Goal: Task Accomplishment & Management: Manage account settings

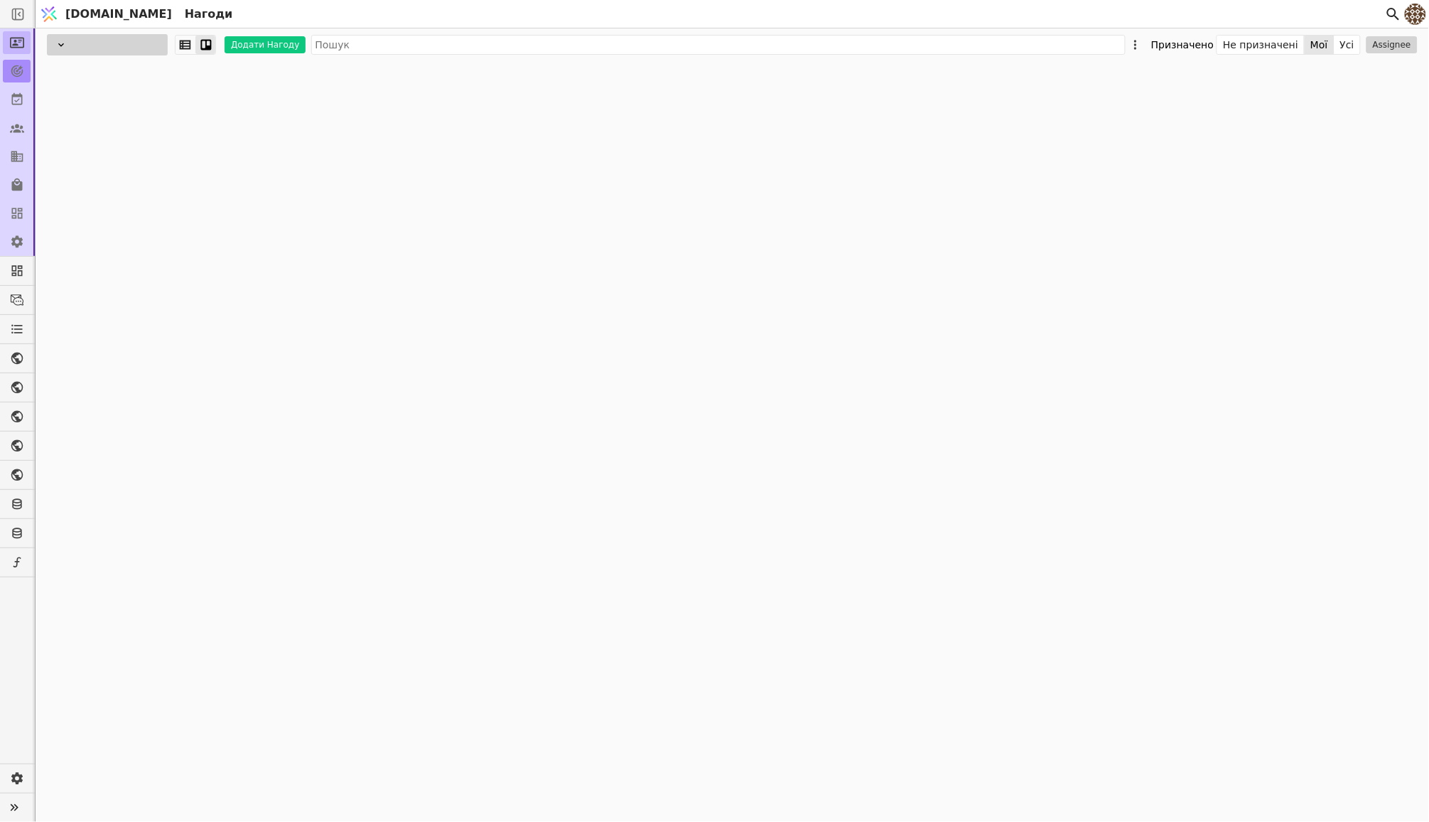
click at [16, 43] on icon at bounding box center [17, 43] width 14 height 11
click at [110, 44] on div at bounding box center [107, 44] width 121 height 21
click at [99, 77] on div "Продаж" at bounding box center [96, 69] width 142 height 26
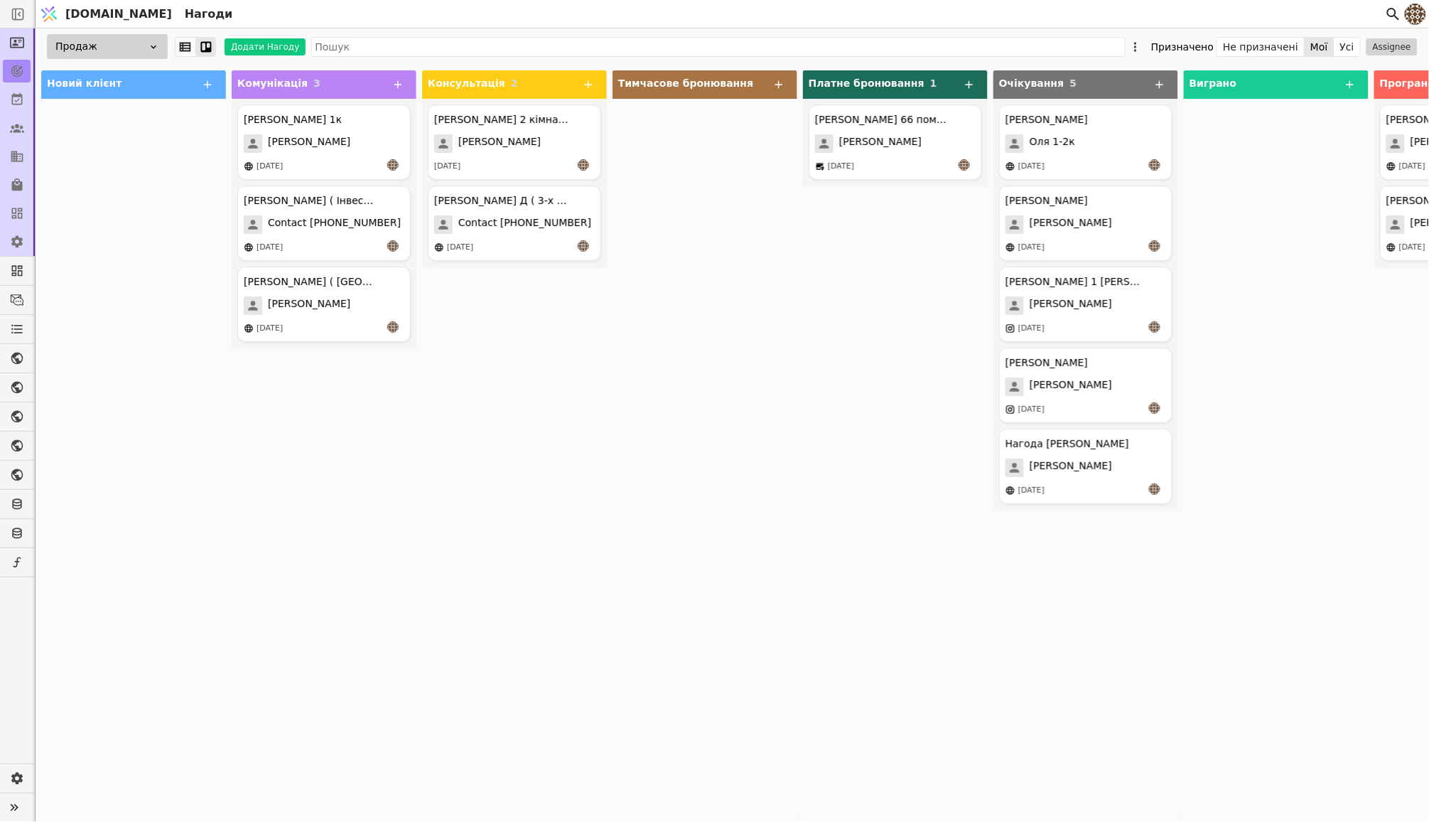
click at [124, 45] on div "Продаж" at bounding box center [107, 46] width 121 height 25
click at [96, 240] on div at bounding box center [133, 457] width 185 height 717
click at [352, 316] on div "[PERSON_NAME] ( [GEOGRAPHIC_DATA] ) [PERSON_NAME] [DATE]" at bounding box center [323, 304] width 173 height 75
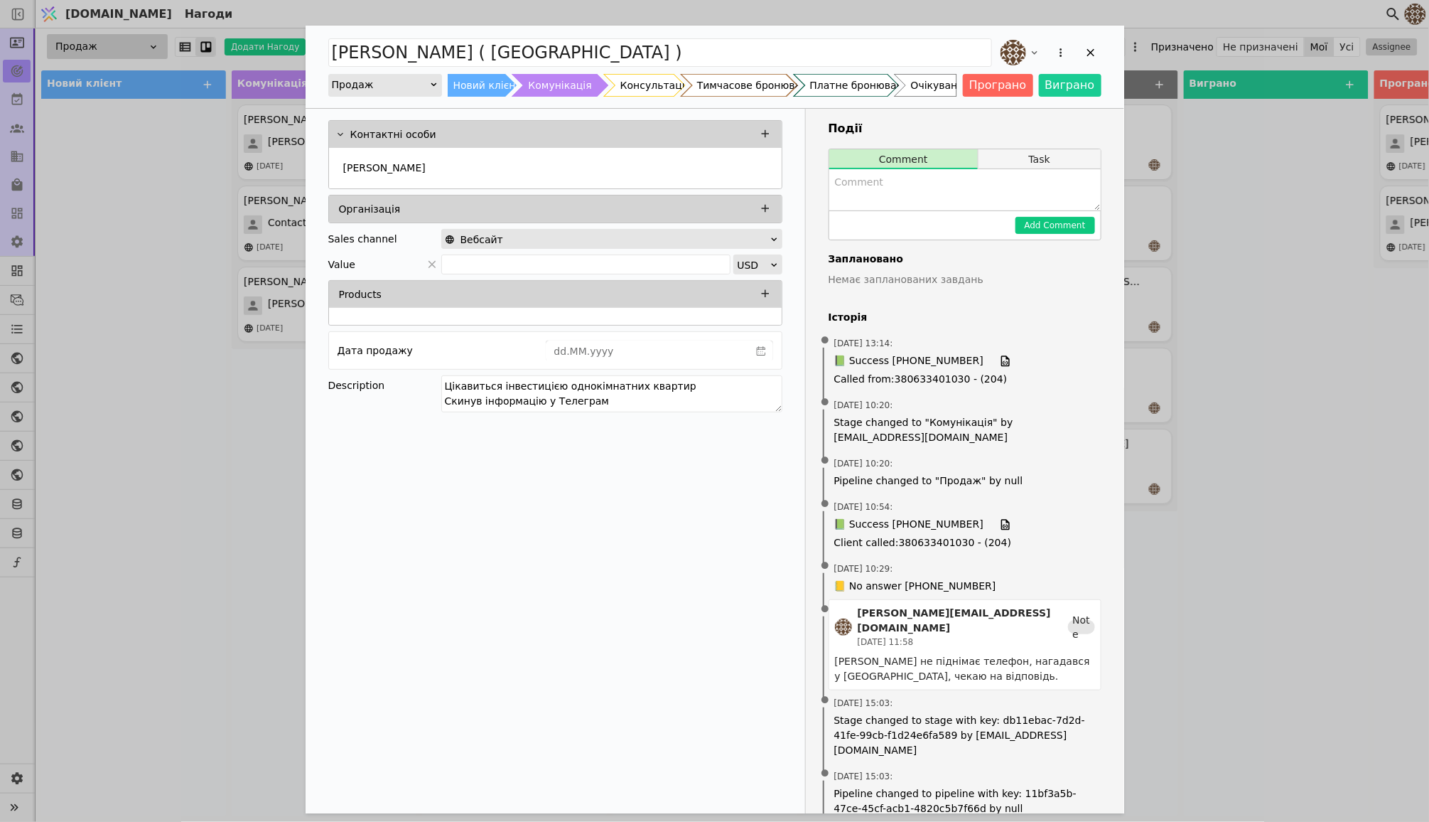
click at [1013, 165] on button "Task" at bounding box center [1040, 159] width 122 height 20
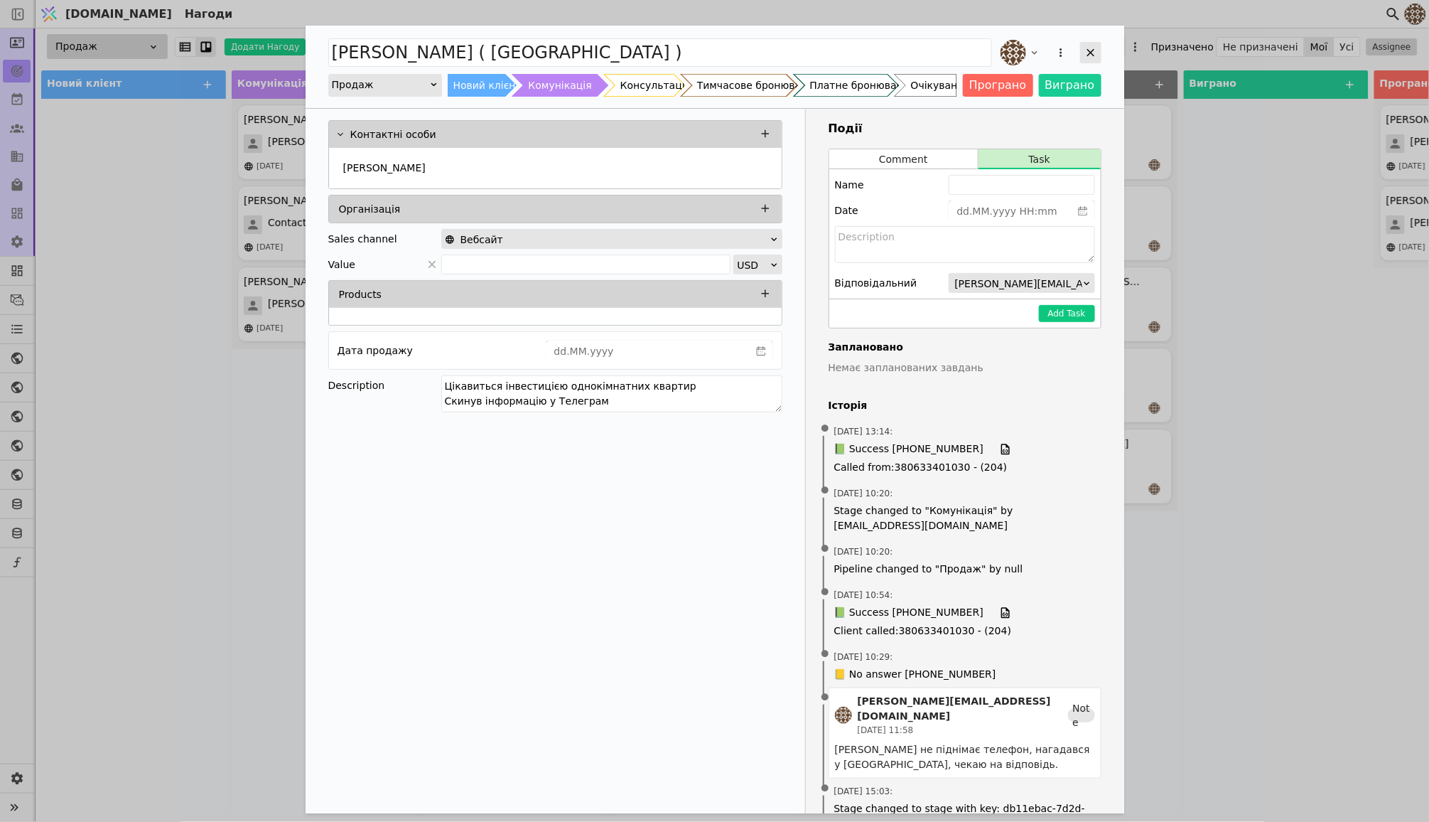
click at [1093, 49] on icon "Add Opportunity" at bounding box center [1091, 53] width 8 height 8
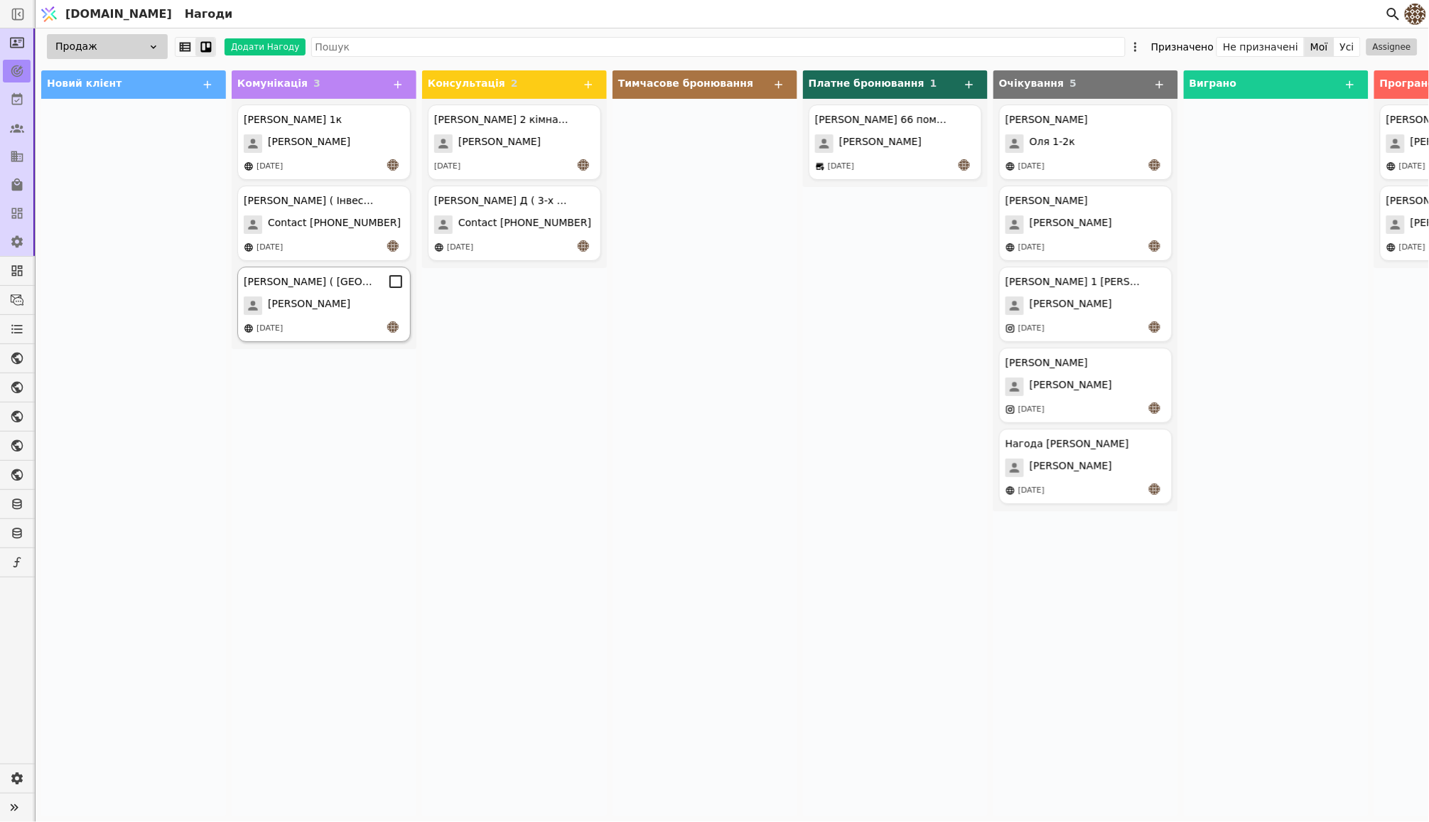
click at [358, 308] on div "[PERSON_NAME]" at bounding box center [324, 305] width 161 height 18
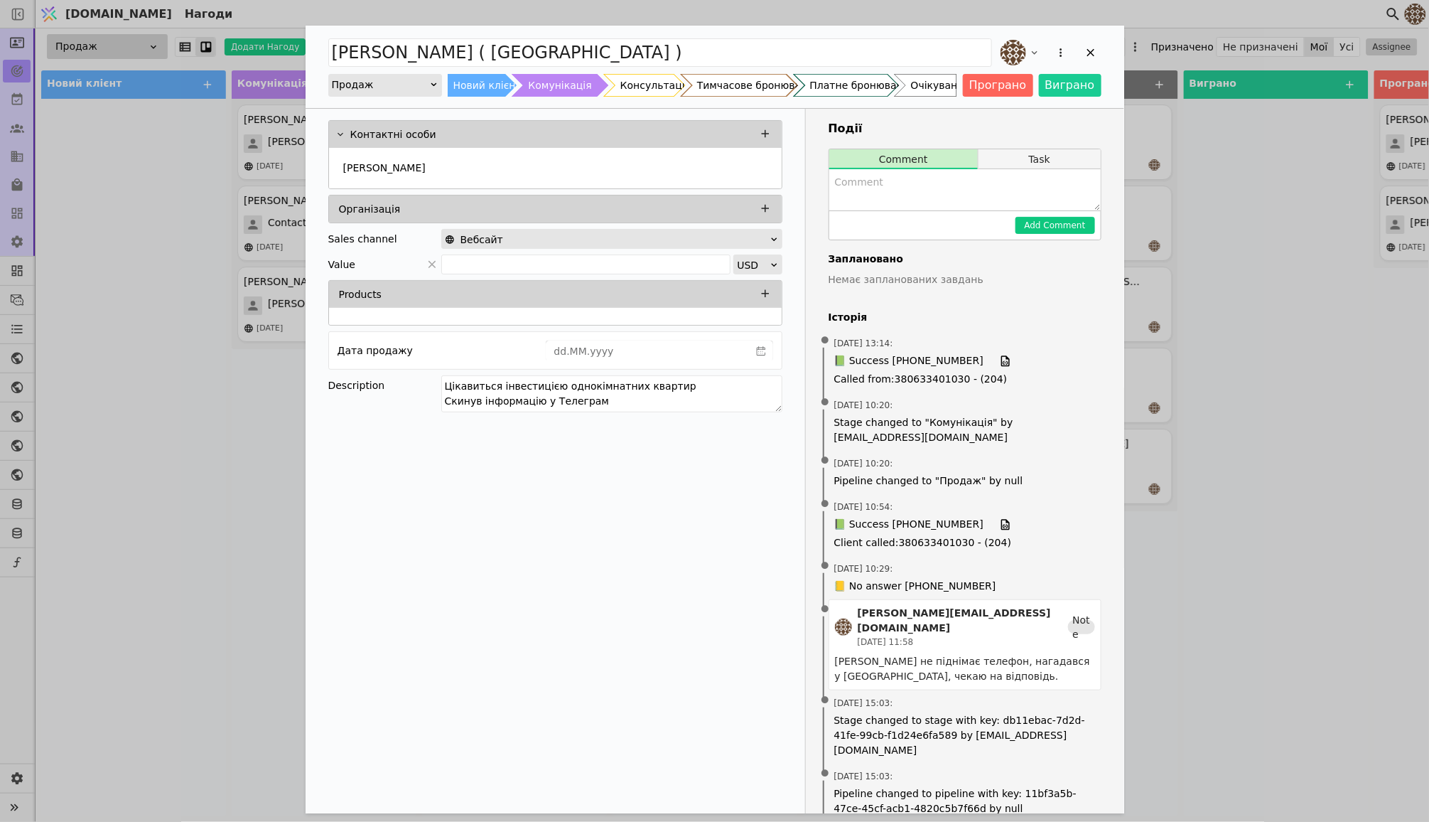
click at [1040, 157] on button "Task" at bounding box center [1040, 159] width 122 height 20
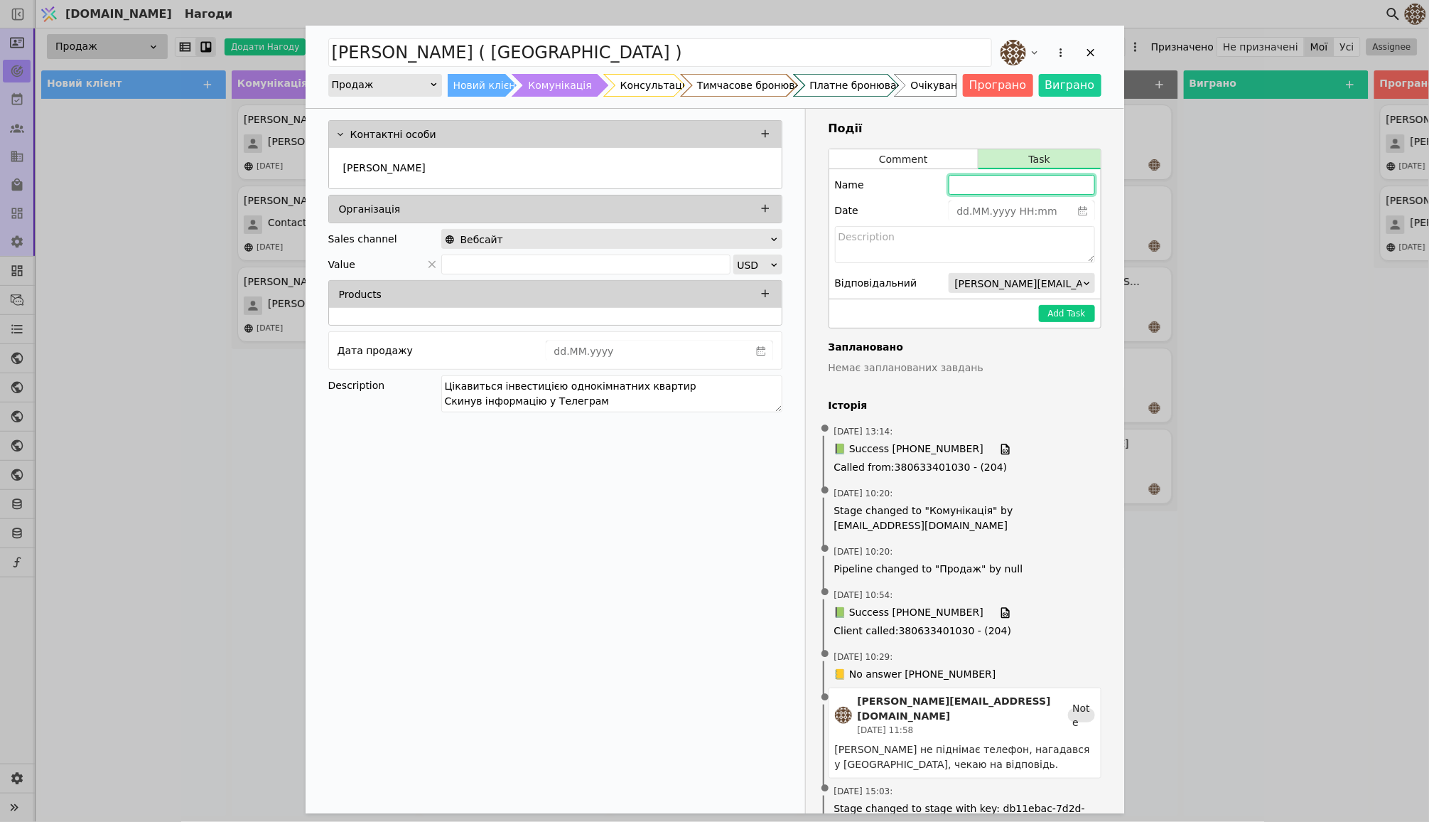
click at [974, 185] on input "Add Opportunity" at bounding box center [1022, 185] width 146 height 20
type input "Зустріч Завтра"
click at [972, 225] on div "Name Зустріч Завтра Date Відповідальний [PERSON_NAME][EMAIL_ADDRESS][DOMAIN_NAM…" at bounding box center [964, 233] width 271 height 129
type input "dd.MM.yyyy HH:mm"
click at [978, 213] on input "dd.MM.yyyy HH:mm" at bounding box center [1011, 211] width 122 height 20
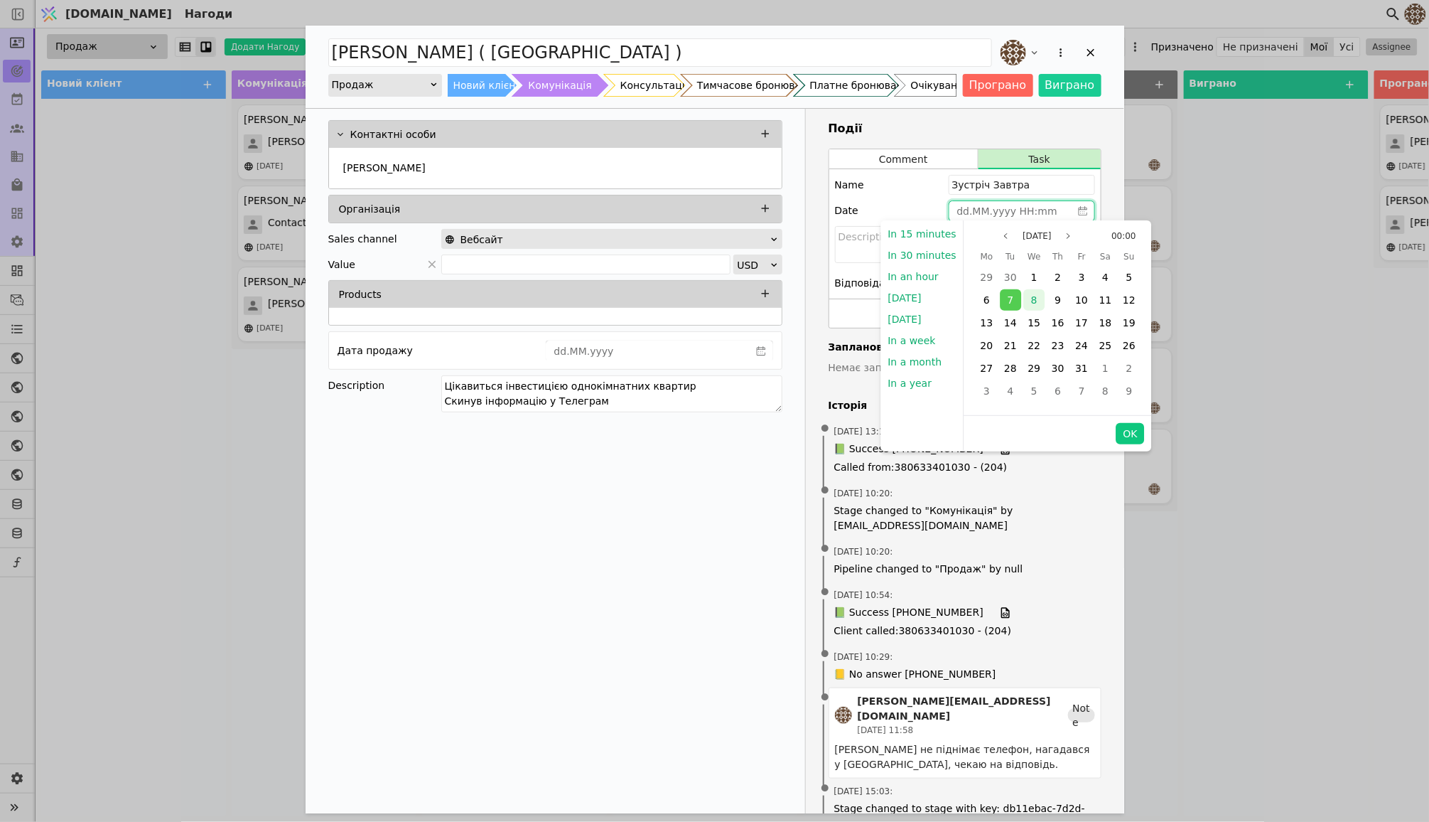
click at [1031, 301] on span "8" at bounding box center [1034, 299] width 6 height 11
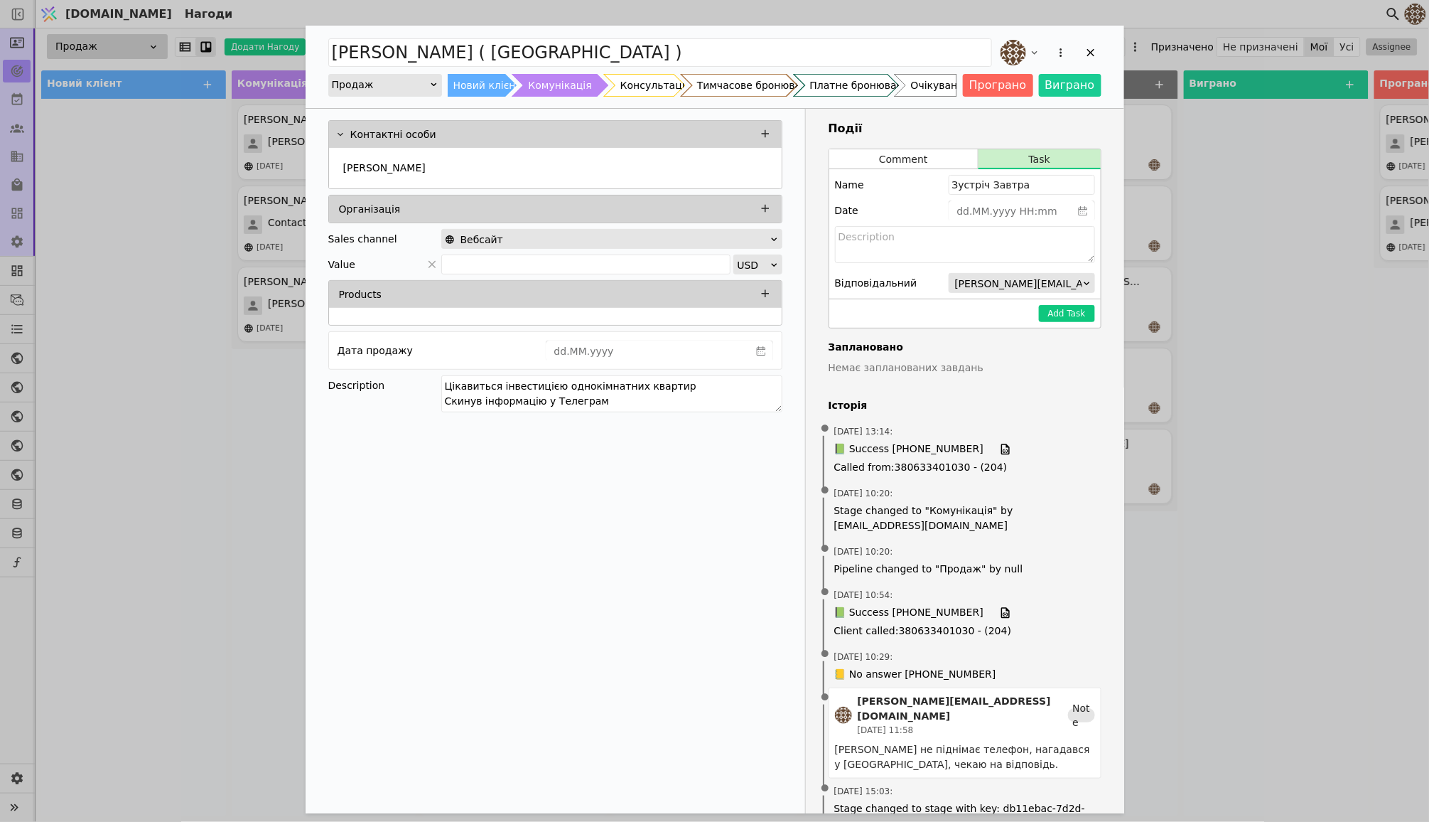
click at [923, 205] on div "Date" at bounding box center [965, 210] width 260 height 20
type input "dd.MM.yyyy HH:mm"
click at [998, 210] on input "dd.MM.yyyy HH:mm" at bounding box center [1011, 211] width 122 height 20
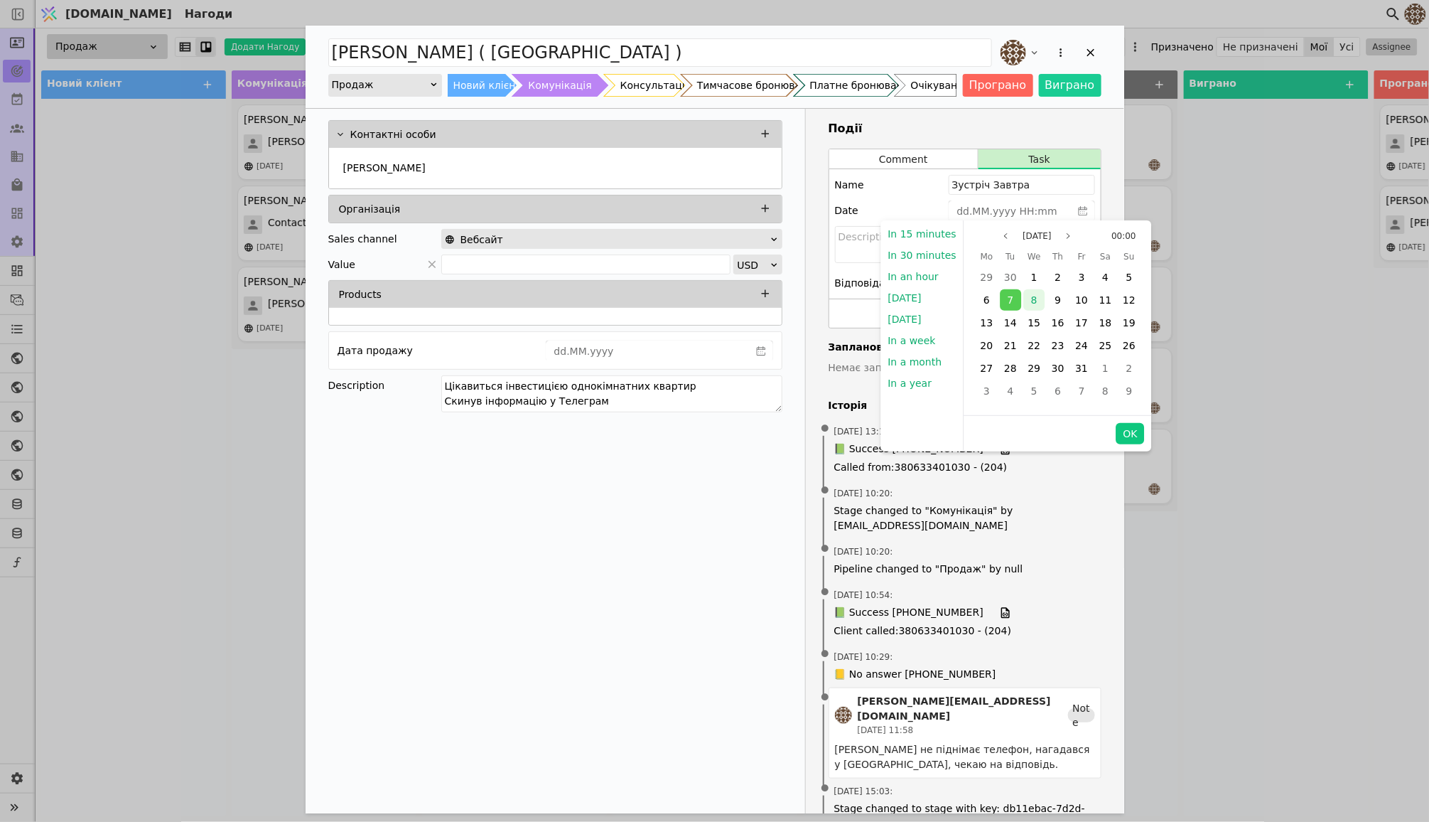
click at [1031, 296] on span "8" at bounding box center [1034, 299] width 6 height 11
click at [1131, 439] on button "OK" at bounding box center [1131, 433] width 28 height 21
type input "[DATE] 00:00"
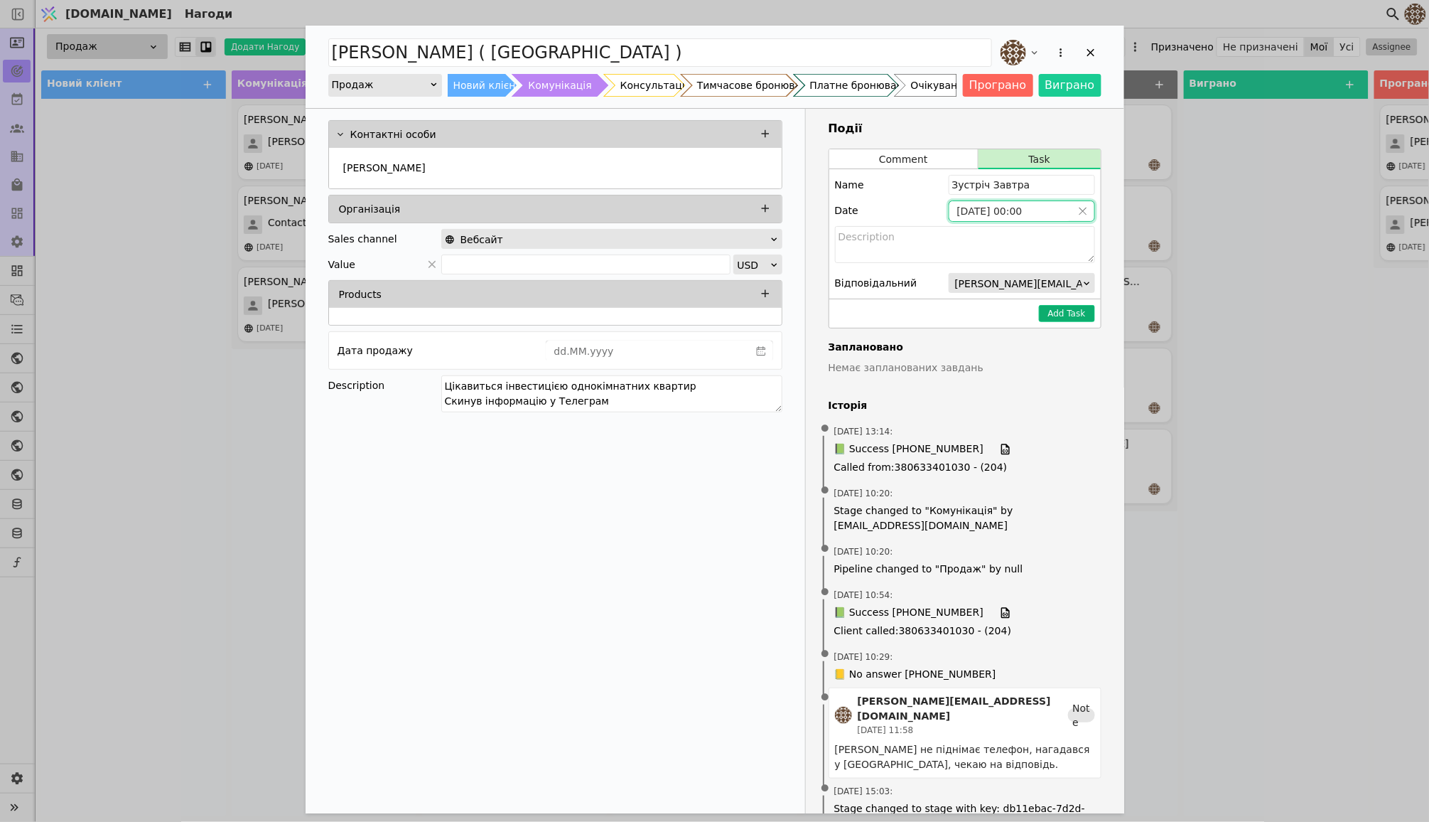
click at [1077, 311] on button "Add Task" at bounding box center [1067, 313] width 56 height 17
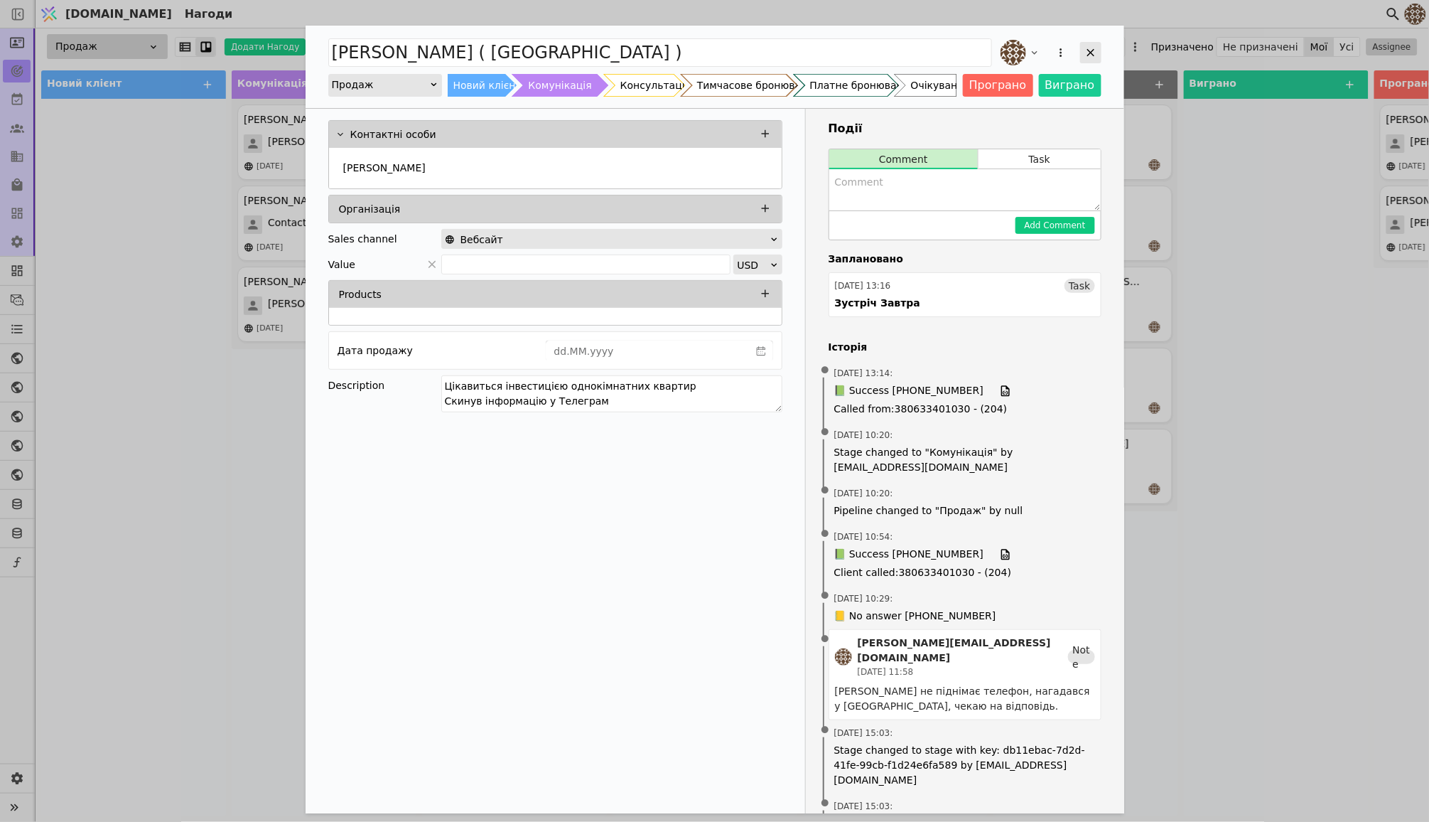
click at [1086, 55] on icon "Add Opportunity" at bounding box center [1091, 52] width 13 height 13
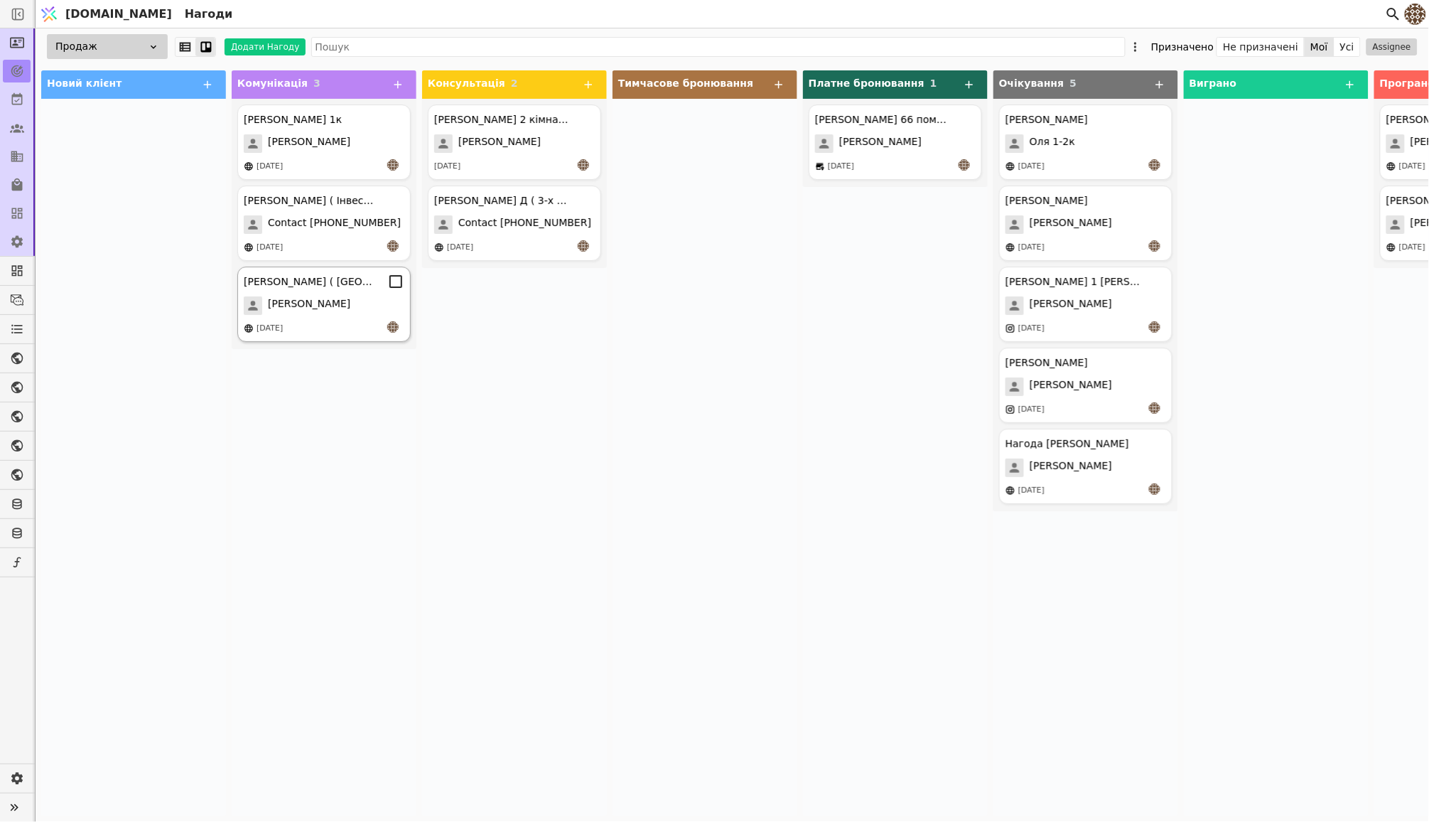
click at [378, 315] on div "[PERSON_NAME] ( [GEOGRAPHIC_DATA] ) [PERSON_NAME] [DATE]" at bounding box center [323, 304] width 173 height 75
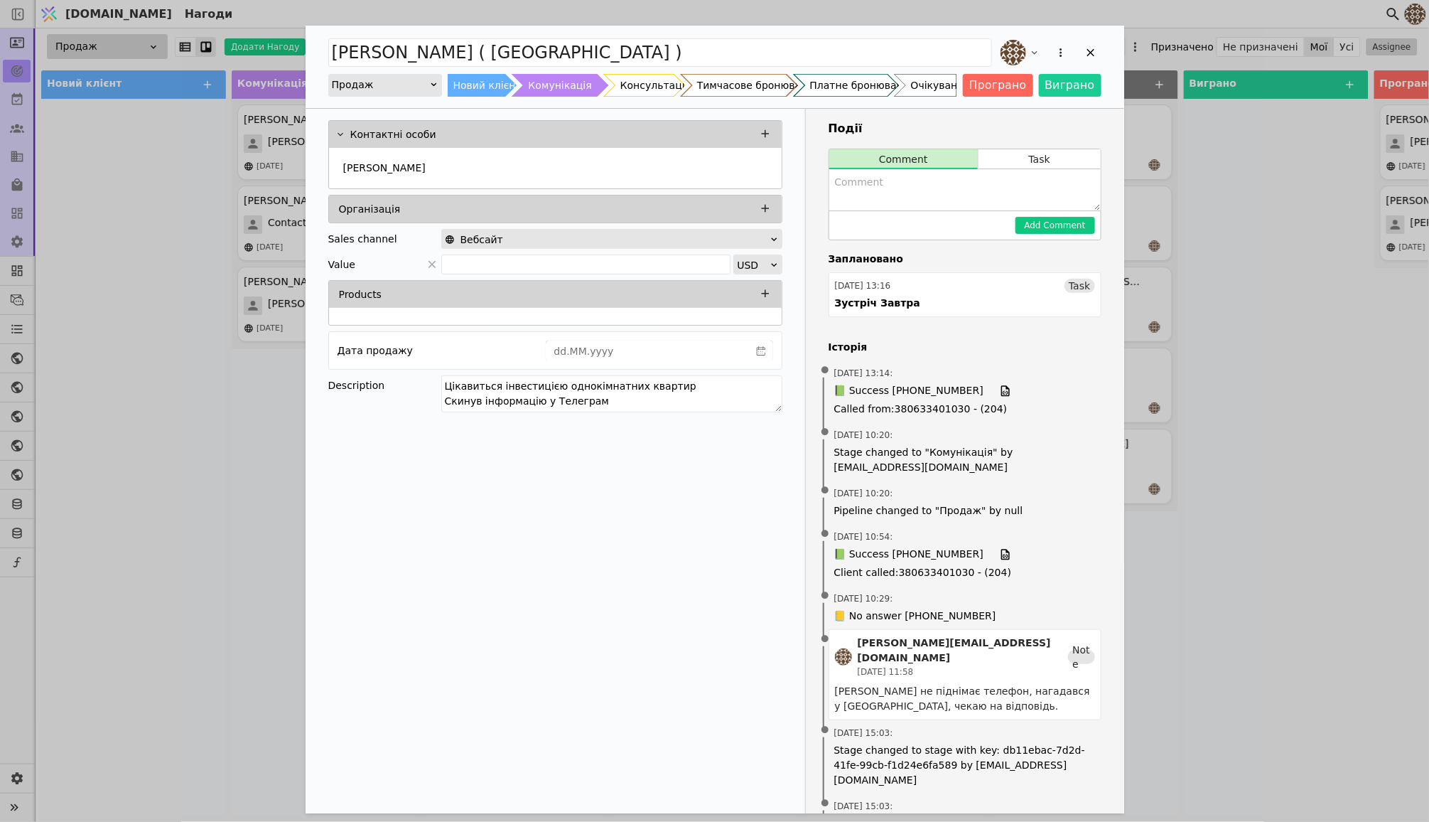
click at [244, 470] on div "[PERSON_NAME] ( Одно ) Продаж Новий клієнт Комунікація Консультація Тимчасове б…" at bounding box center [714, 411] width 1429 height 822
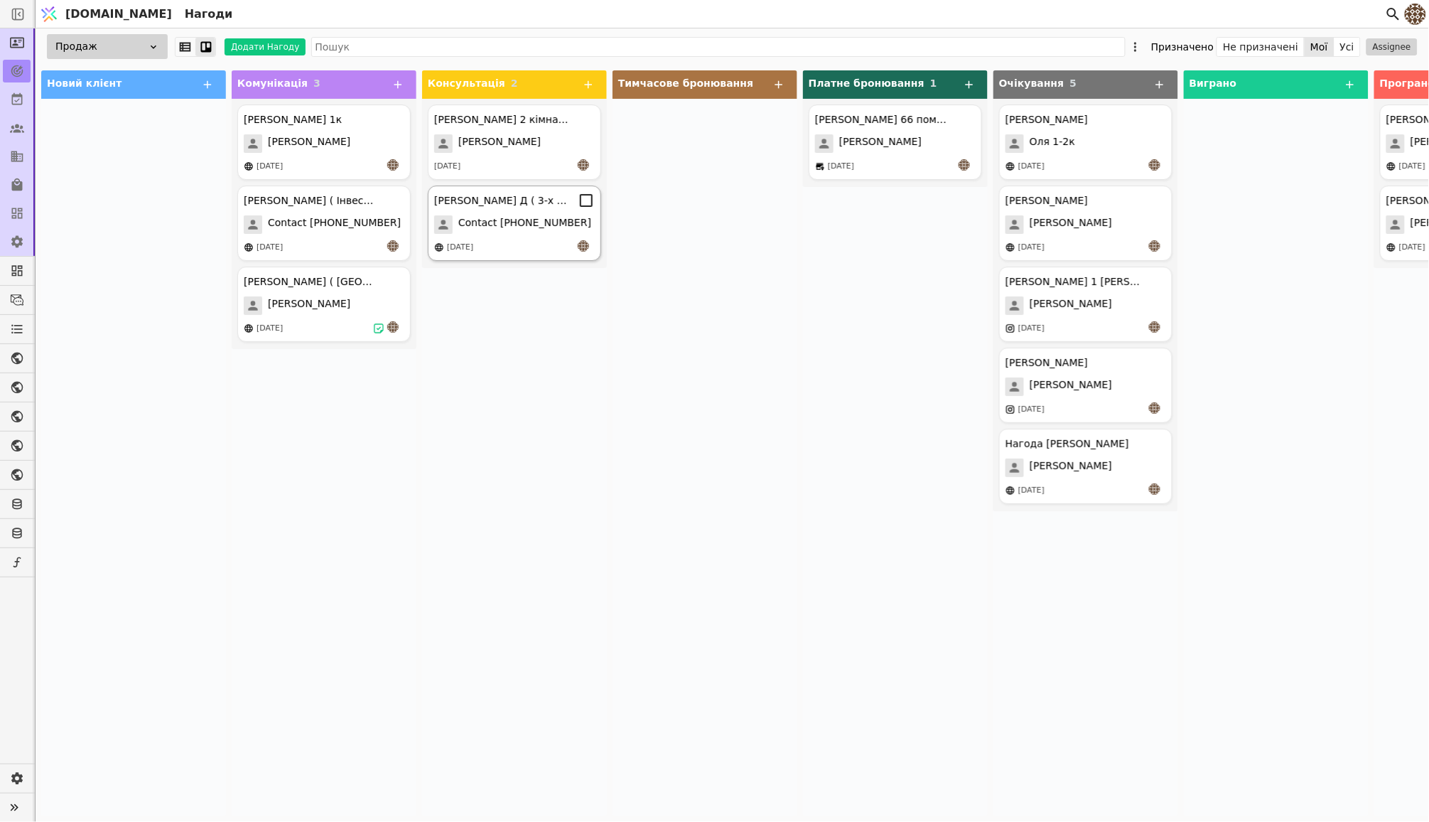
click at [452, 208] on div "[PERSON_NAME] Д ( 3-х к )" at bounding box center [514, 200] width 161 height 17
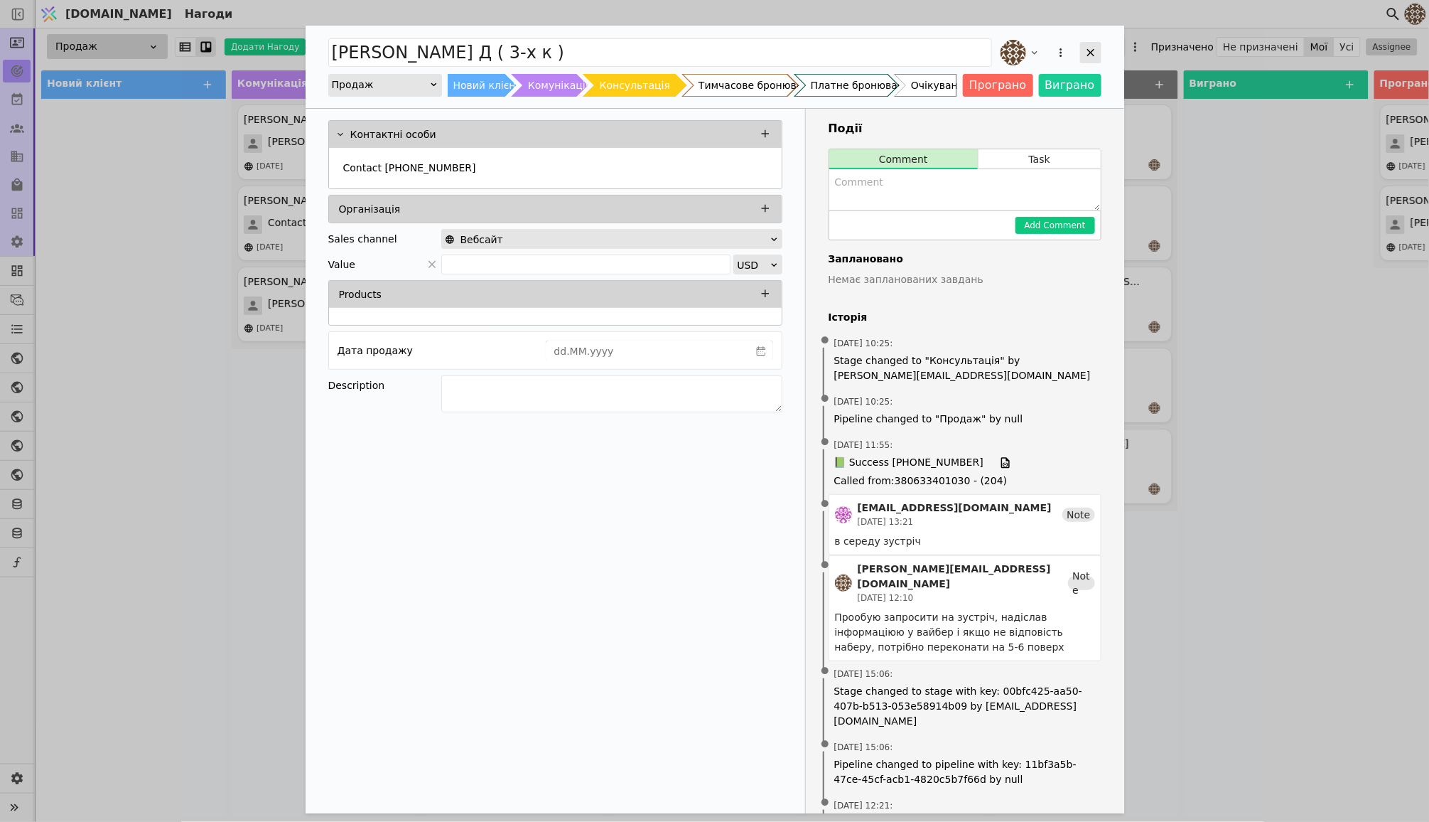
click at [1092, 50] on icon "Add Opportunity" at bounding box center [1091, 53] width 8 height 8
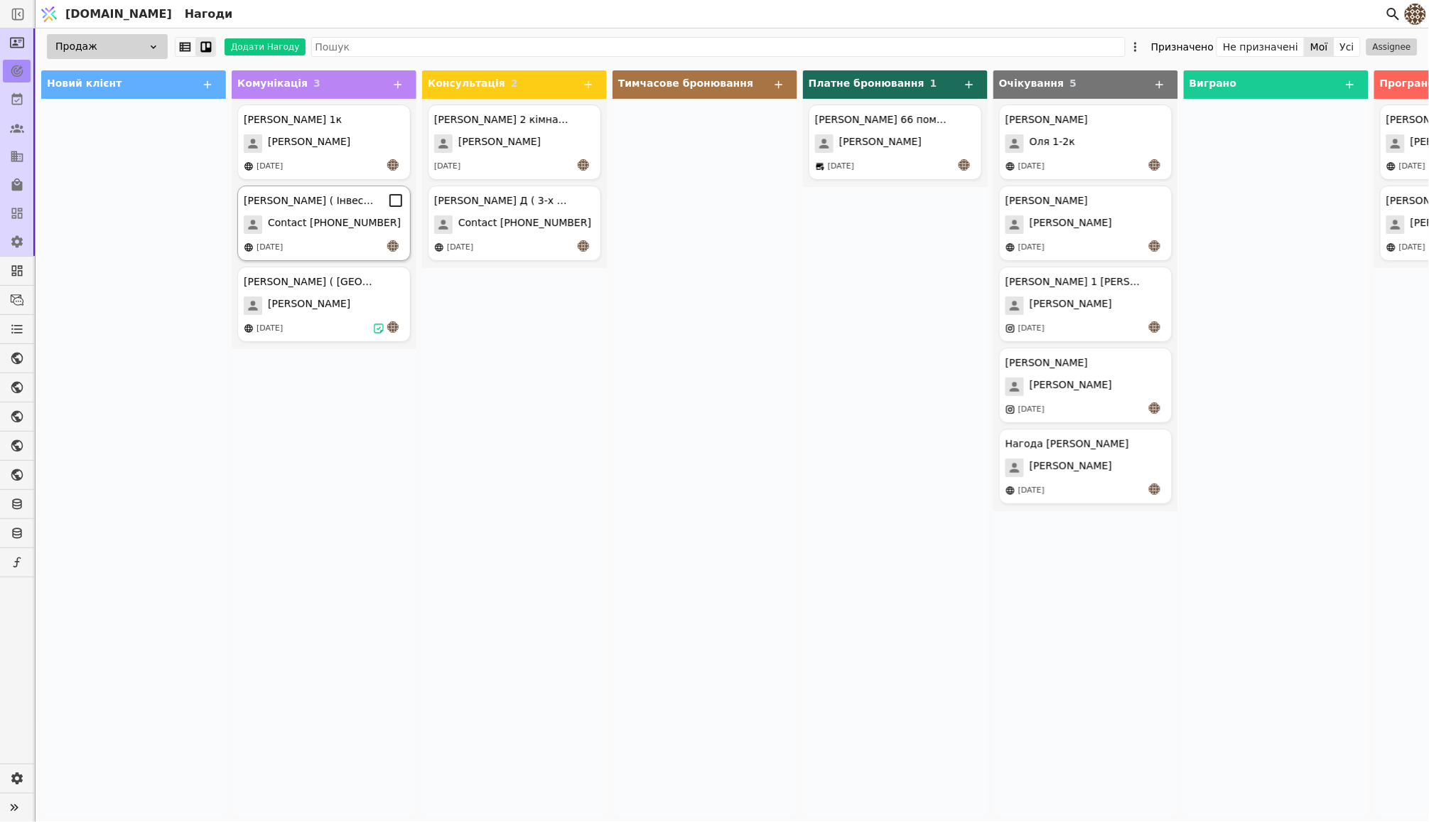
click at [362, 225] on span "Contact [PHONE_NUMBER]" at bounding box center [334, 224] width 133 height 18
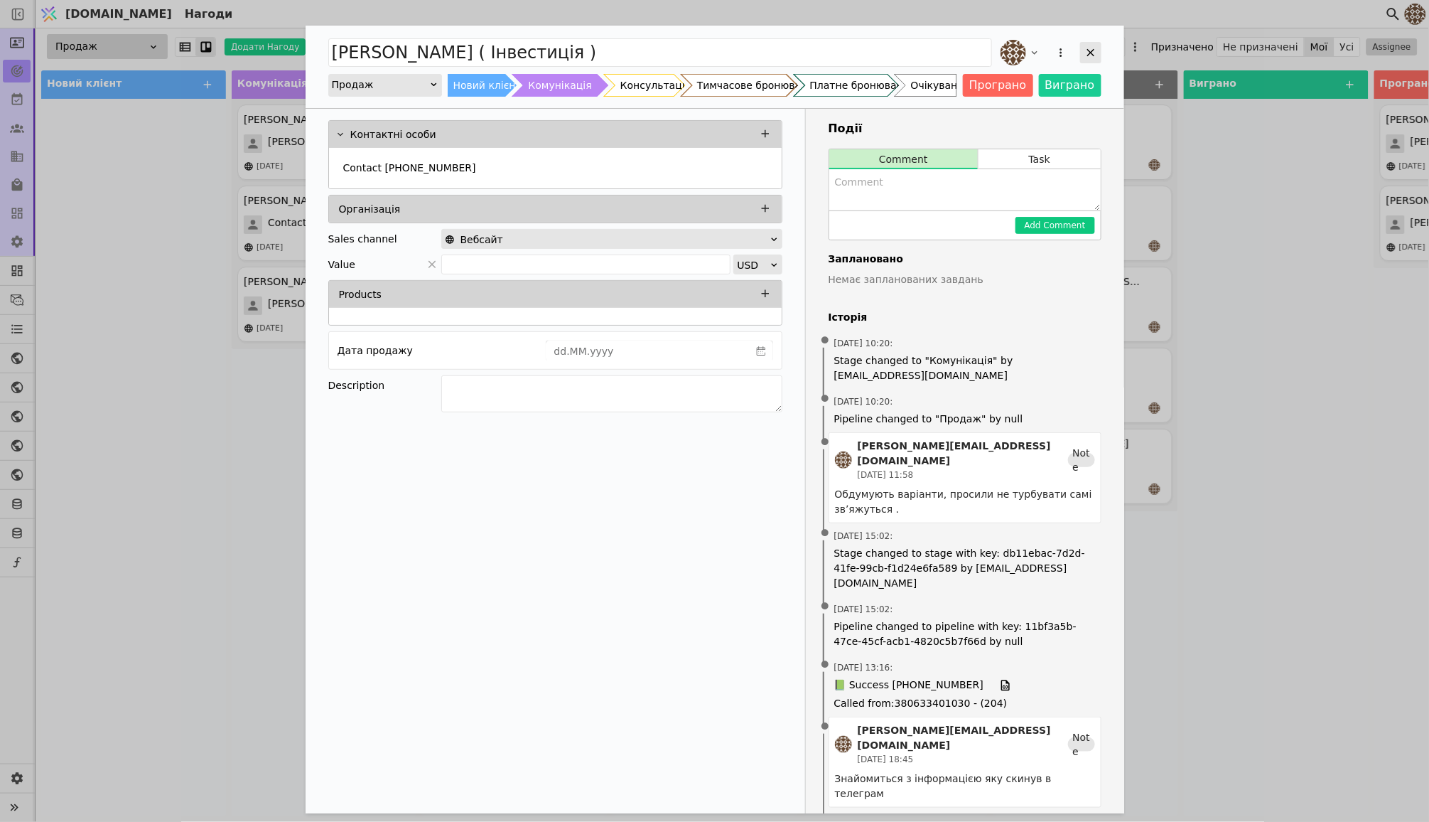
click at [1091, 54] on icon "Add Opportunity" at bounding box center [1091, 52] width 13 height 13
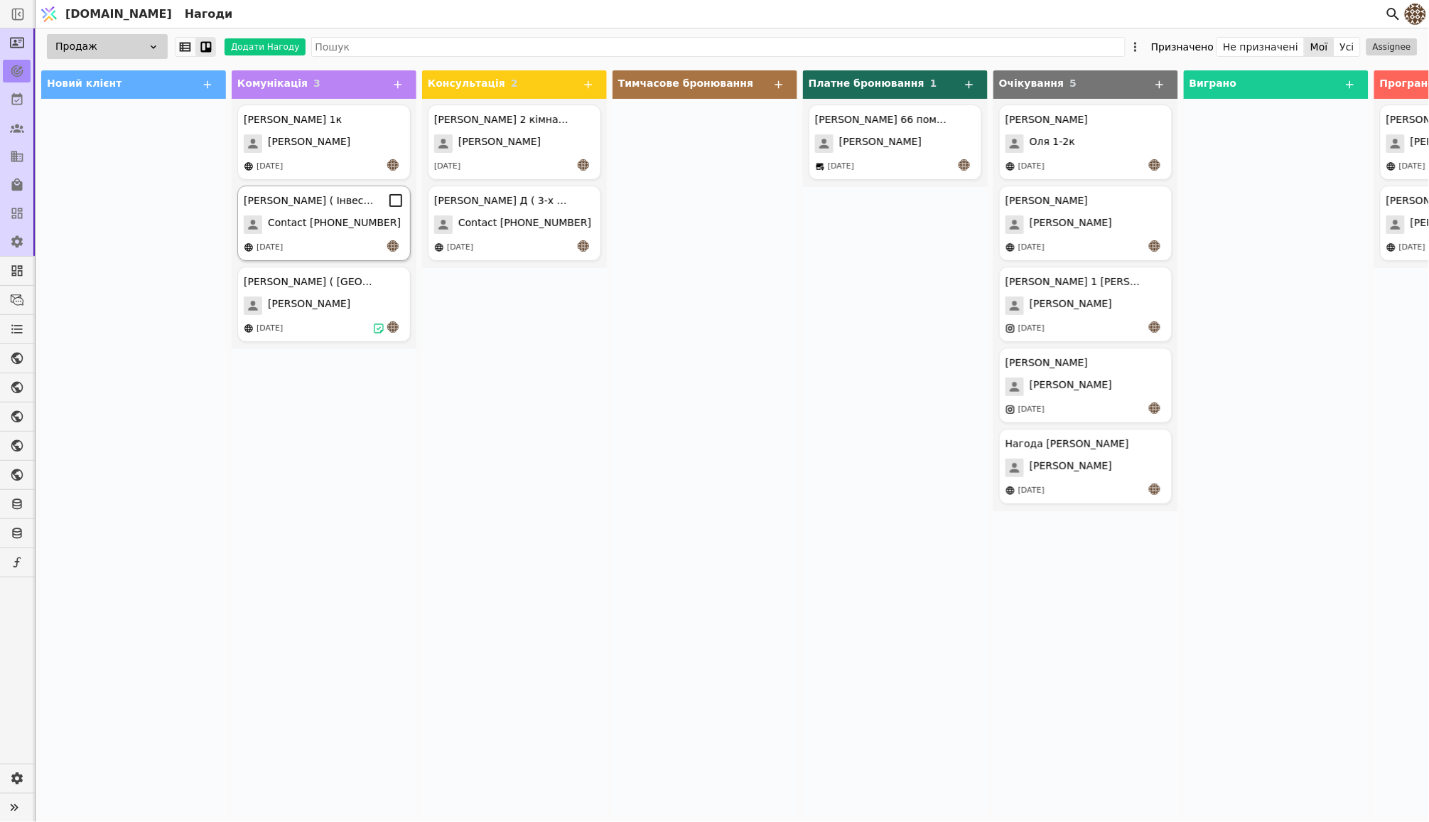
click at [353, 232] on span "Contact [PHONE_NUMBER]" at bounding box center [334, 224] width 133 height 18
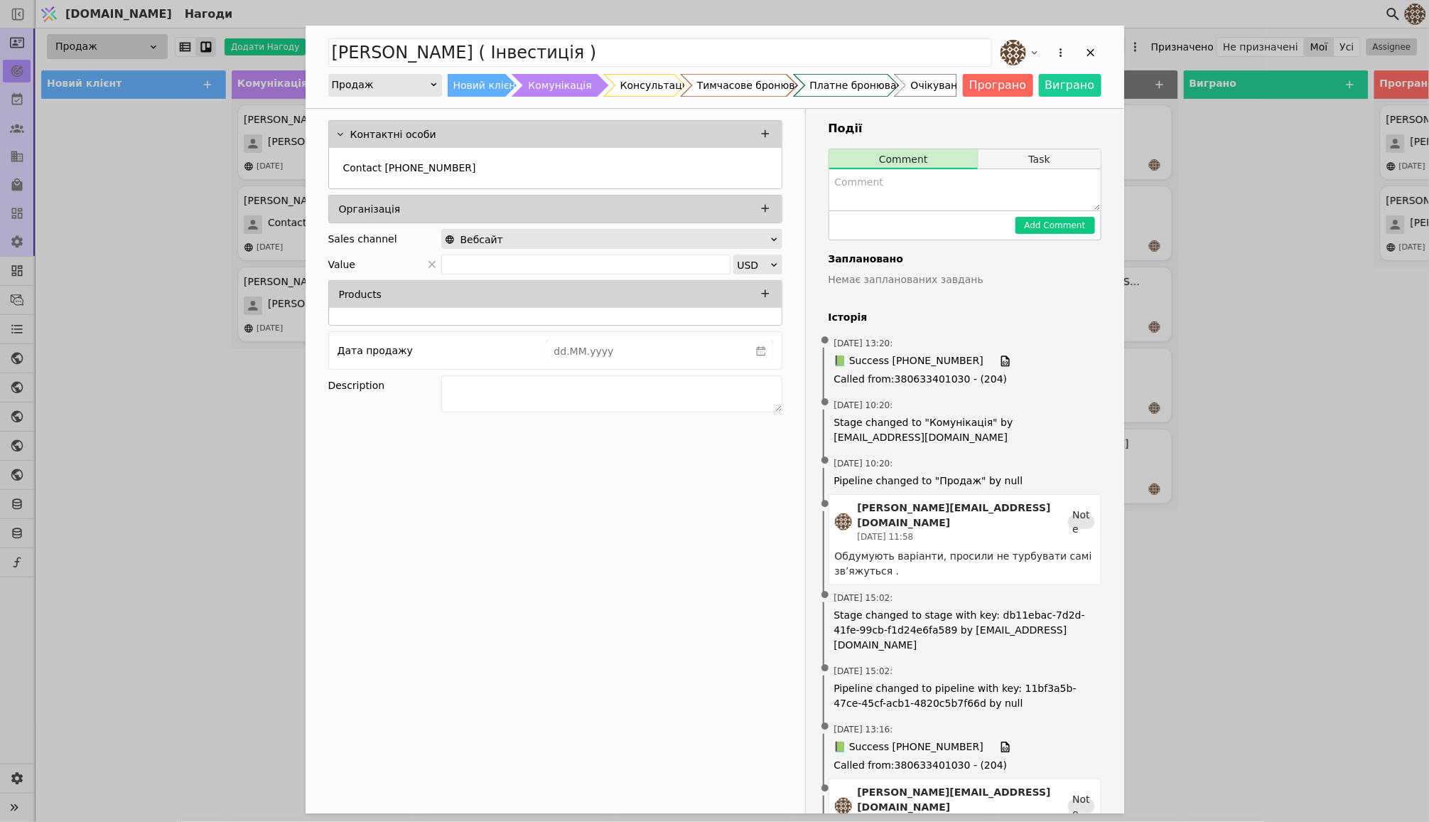
click at [1028, 157] on button "Task" at bounding box center [1040, 159] width 122 height 20
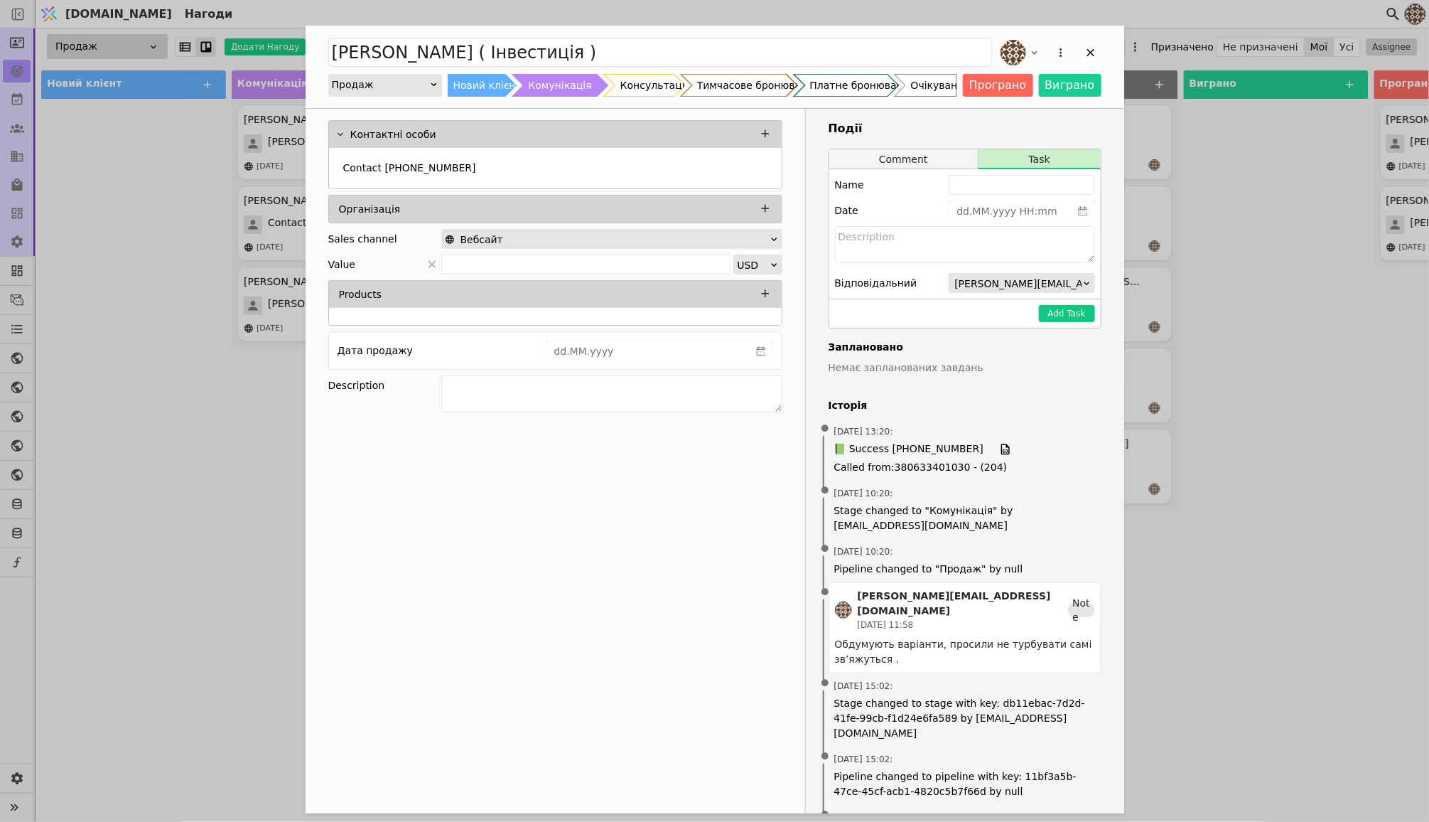
click at [930, 151] on button "Comment" at bounding box center [903, 159] width 149 height 20
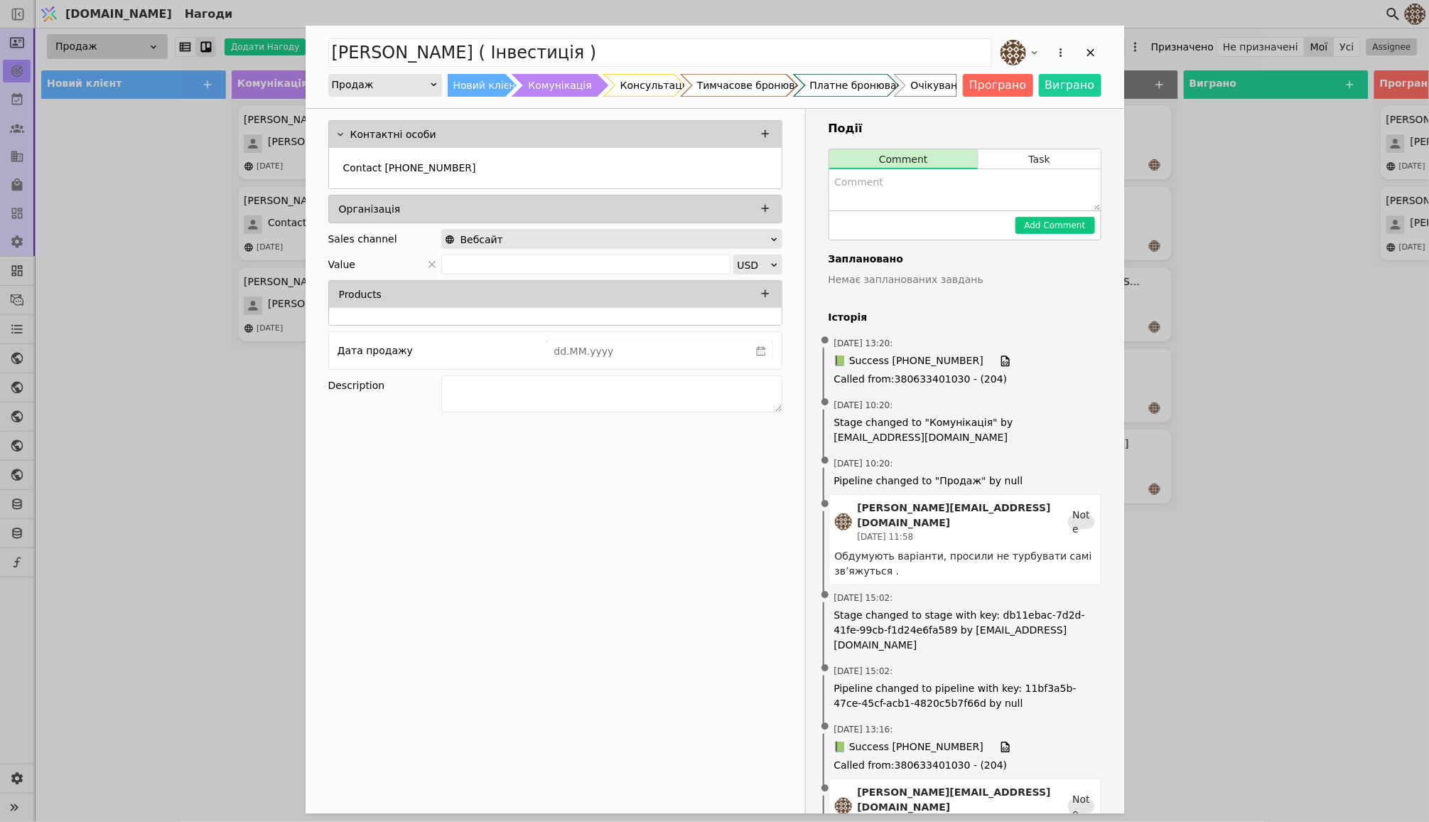
click at [927, 193] on textarea "Add Opportunity" at bounding box center [964, 189] width 271 height 41
type textarea "[PERSON_NAME]"
click at [1093, 46] on icon "Add Opportunity" at bounding box center [1091, 52] width 13 height 13
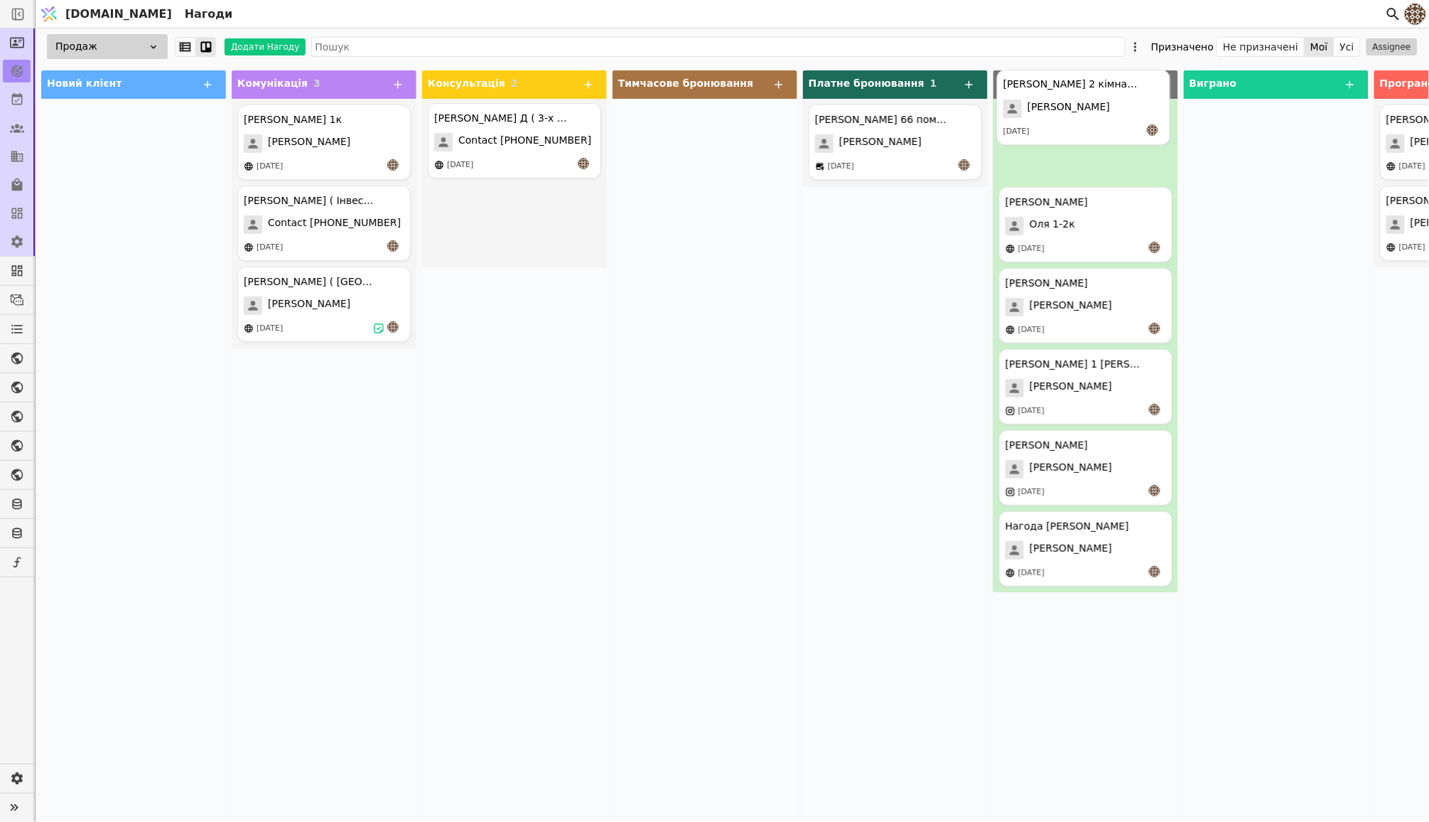
drag, startPoint x: 541, startPoint y: 151, endPoint x: 1109, endPoint y: 131, distance: 568.9
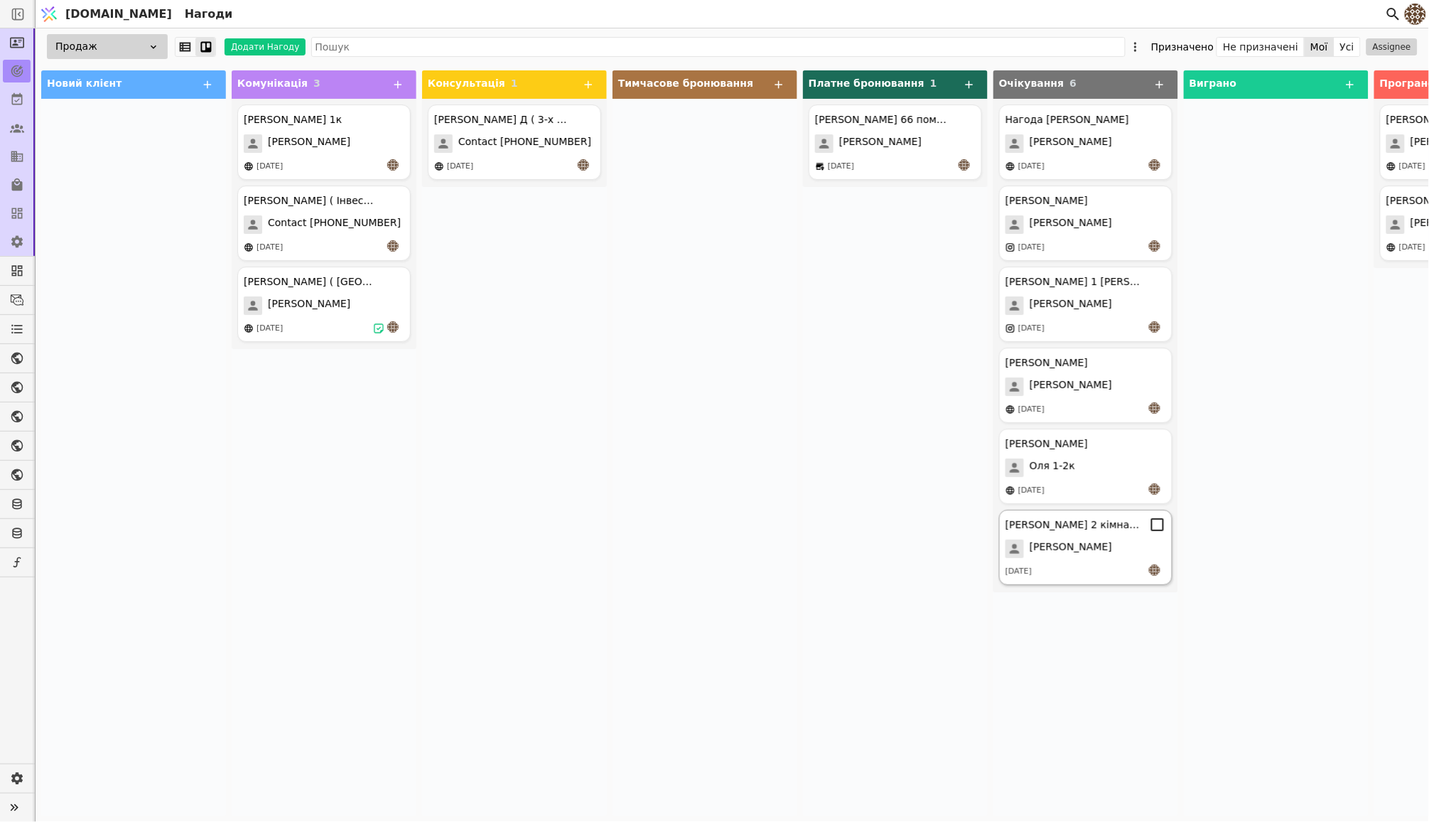
click at [1086, 548] on div "[PERSON_NAME]" at bounding box center [1086, 548] width 161 height 18
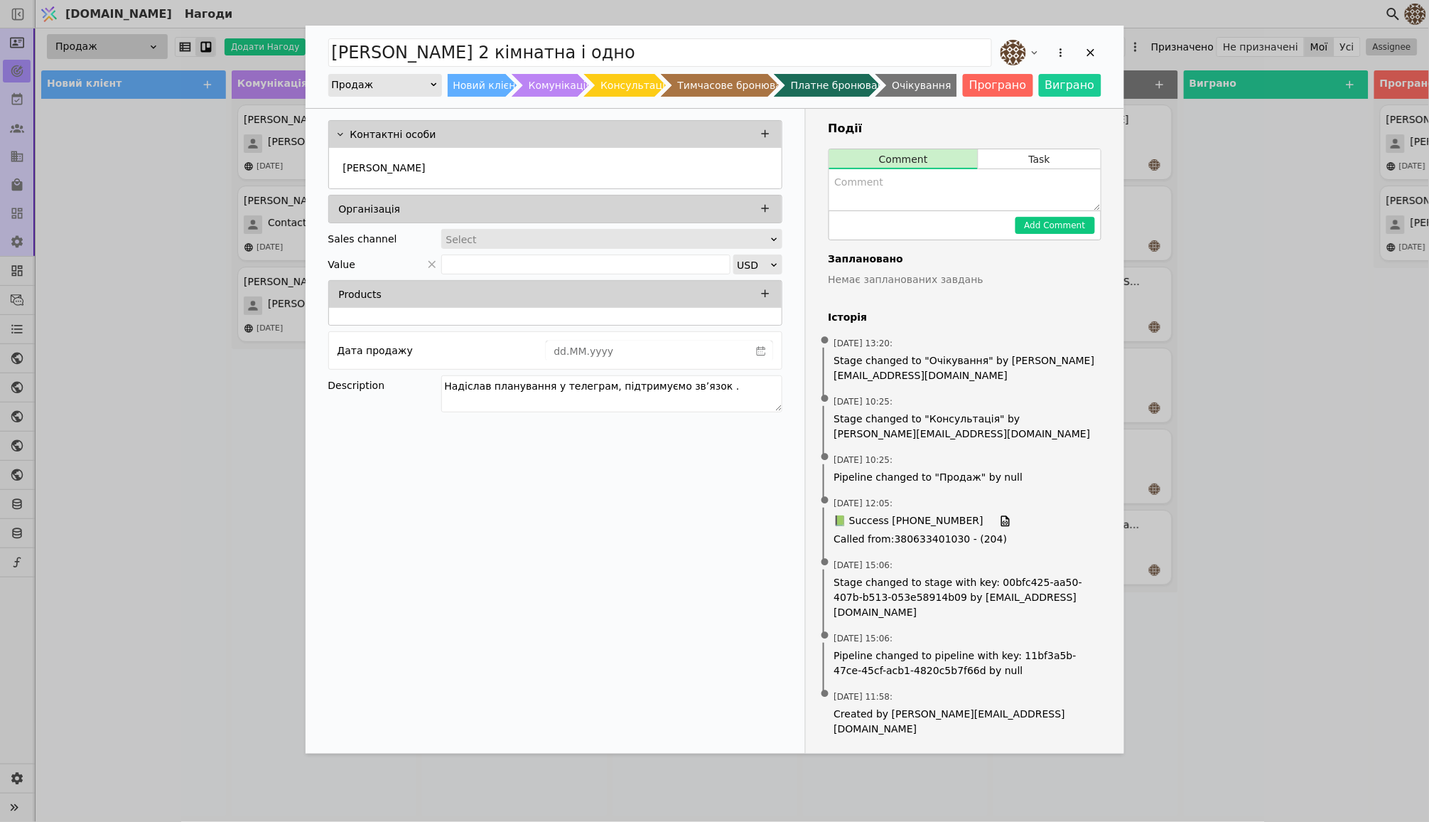
click at [991, 198] on textarea "Add Opportunity" at bounding box center [964, 189] width 271 height 41
type textarea "Засланий коззачок не виходить на звʼязок"
click at [1062, 220] on button "Add Comment" at bounding box center [1056, 225] width 80 height 17
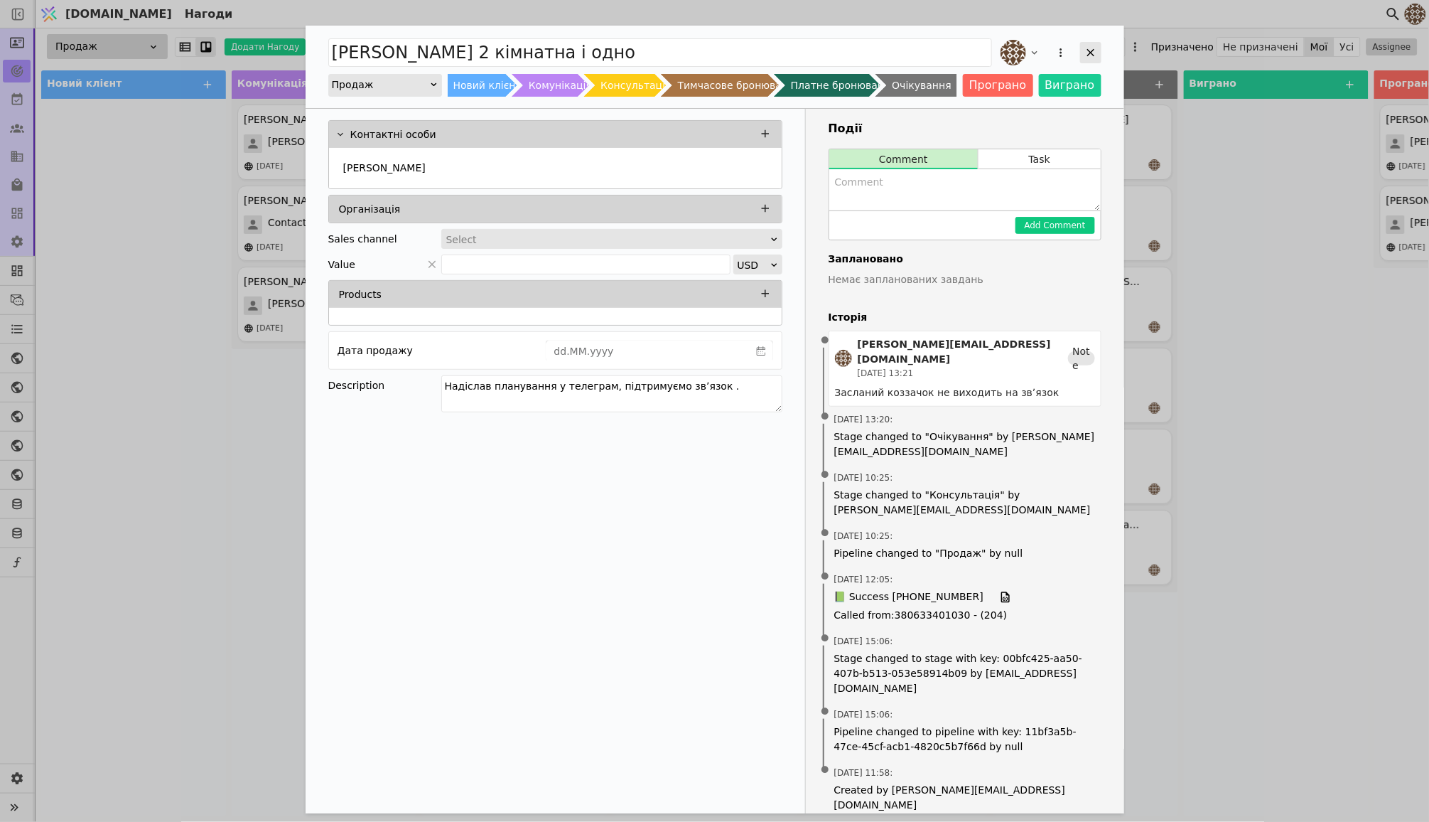
click at [1088, 49] on icon "Add Opportunity" at bounding box center [1091, 52] width 13 height 13
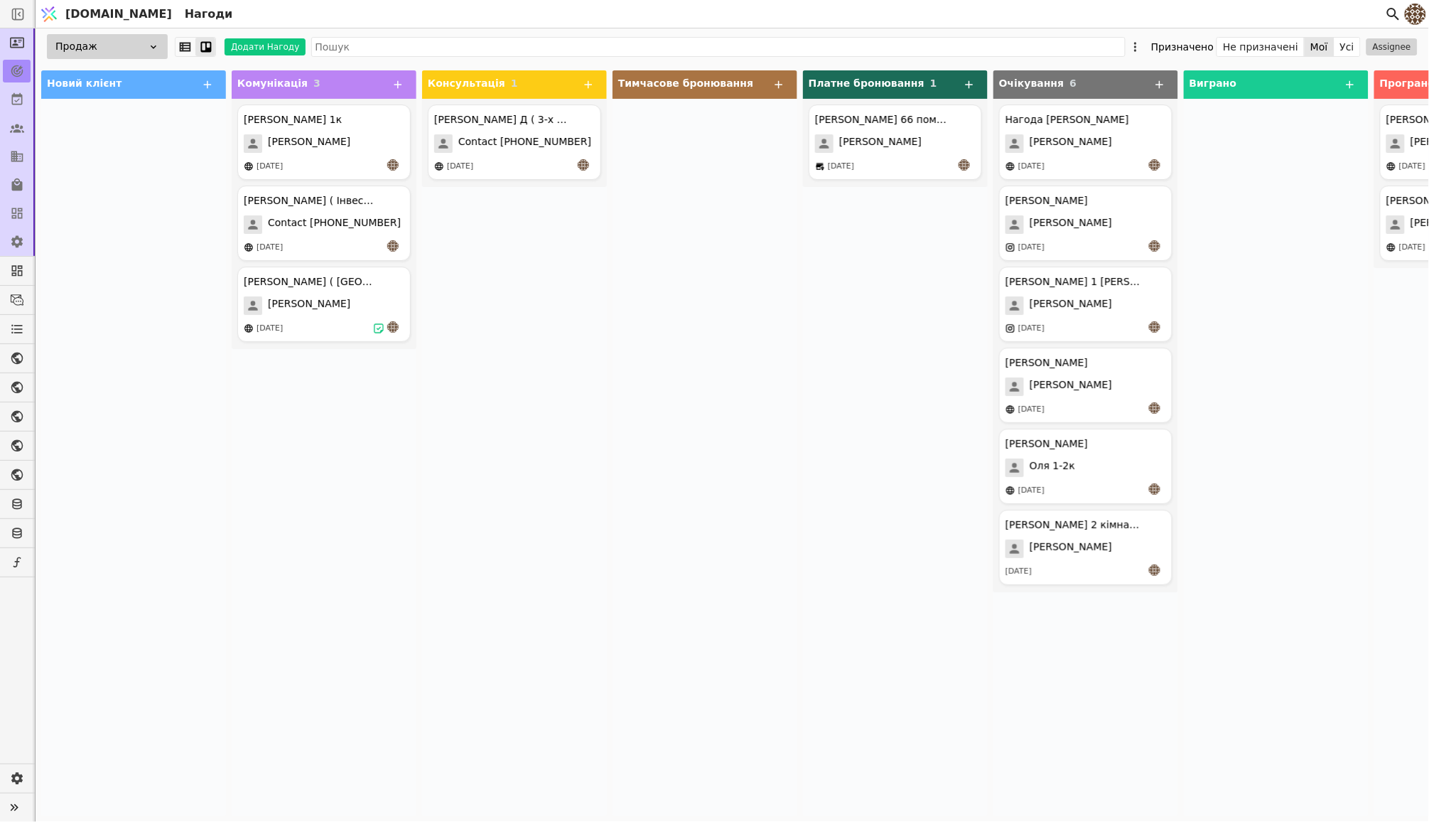
drag, startPoint x: 718, startPoint y: 258, endPoint x: 710, endPoint y: 293, distance: 35.7
click at [710, 293] on div at bounding box center [705, 457] width 185 height 717
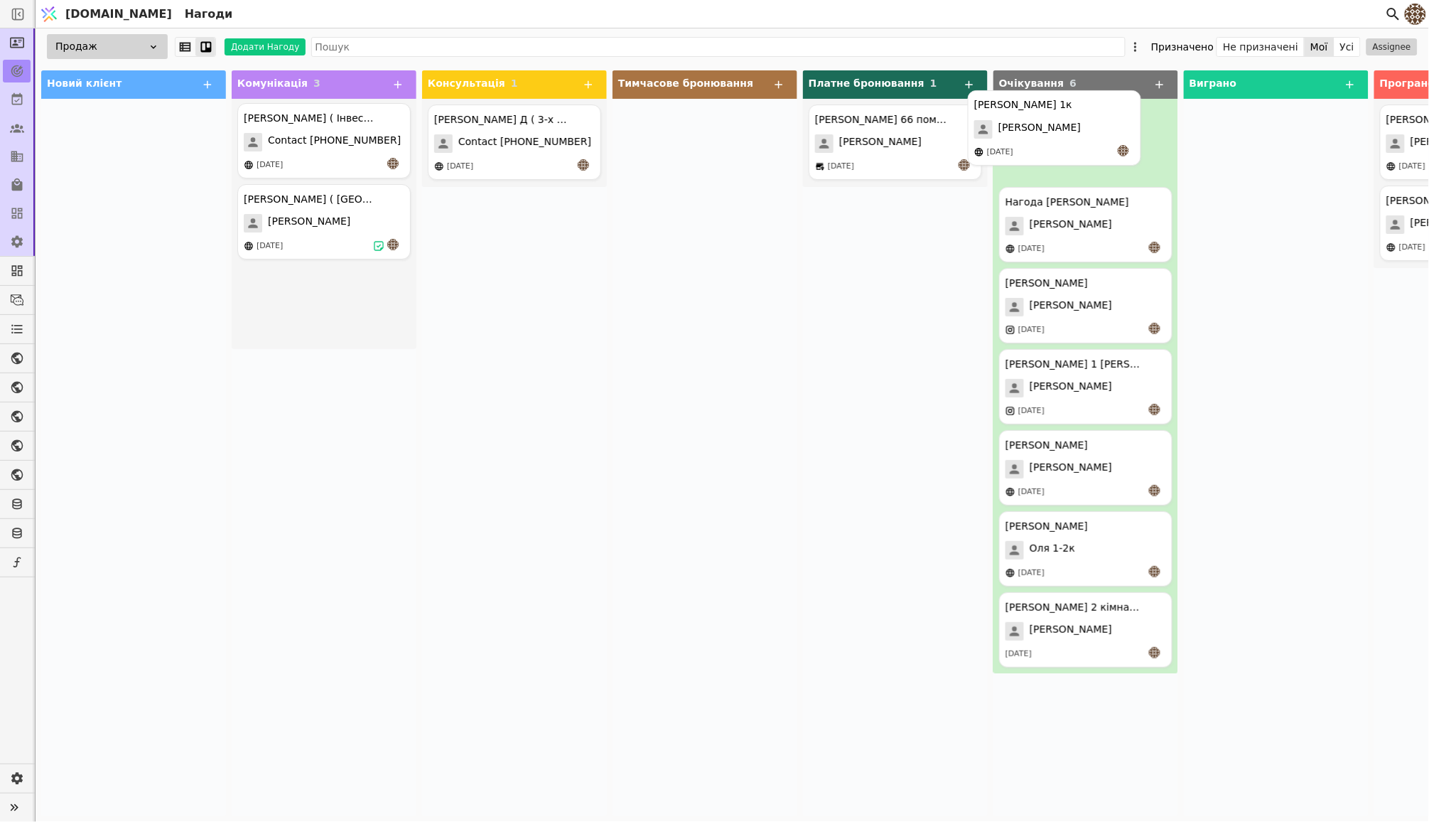
drag, startPoint x: 316, startPoint y: 147, endPoint x: 1051, endPoint y: 133, distance: 735.7
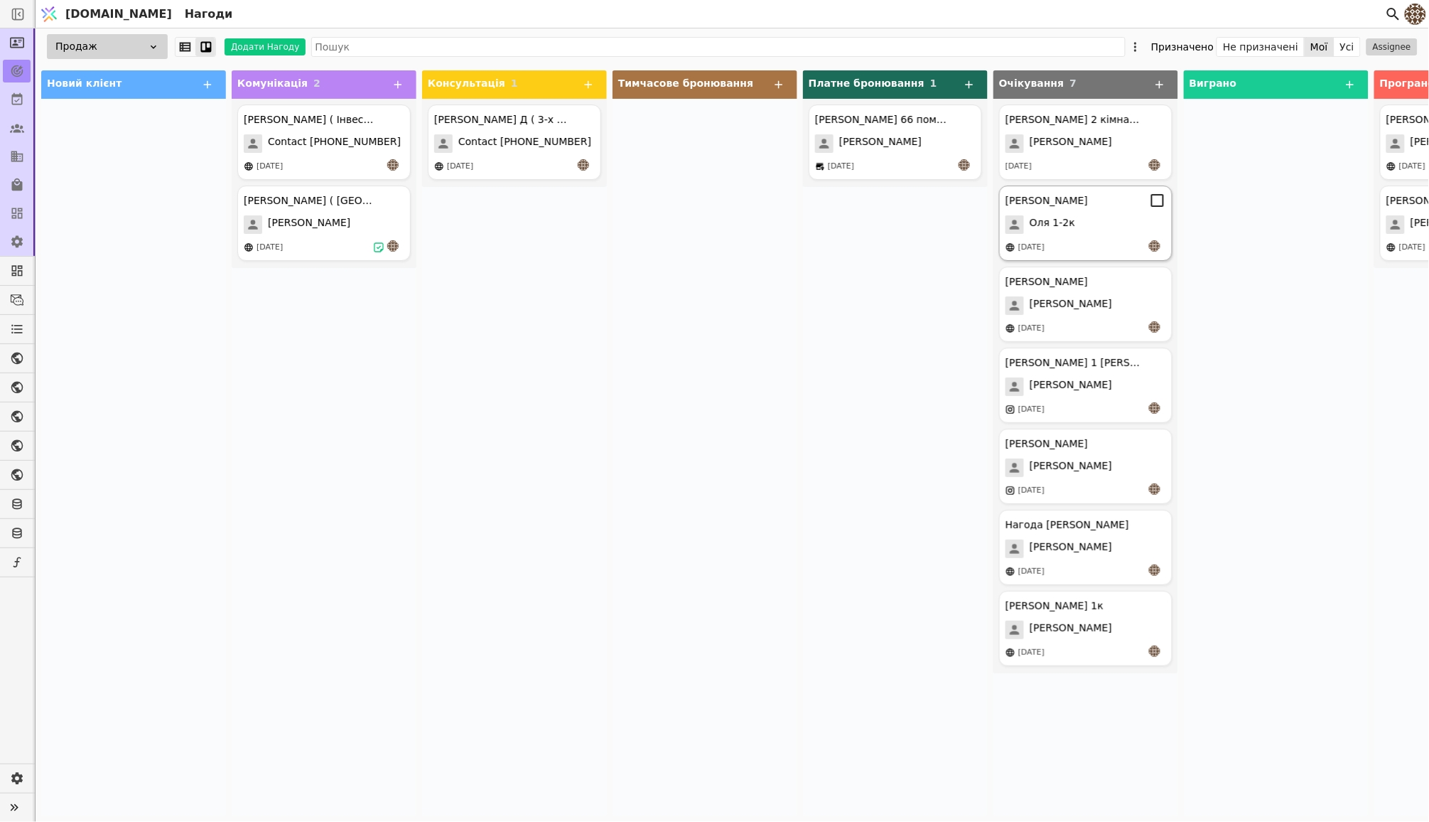
click at [1081, 204] on div "[PERSON_NAME]" at bounding box center [1047, 200] width 82 height 15
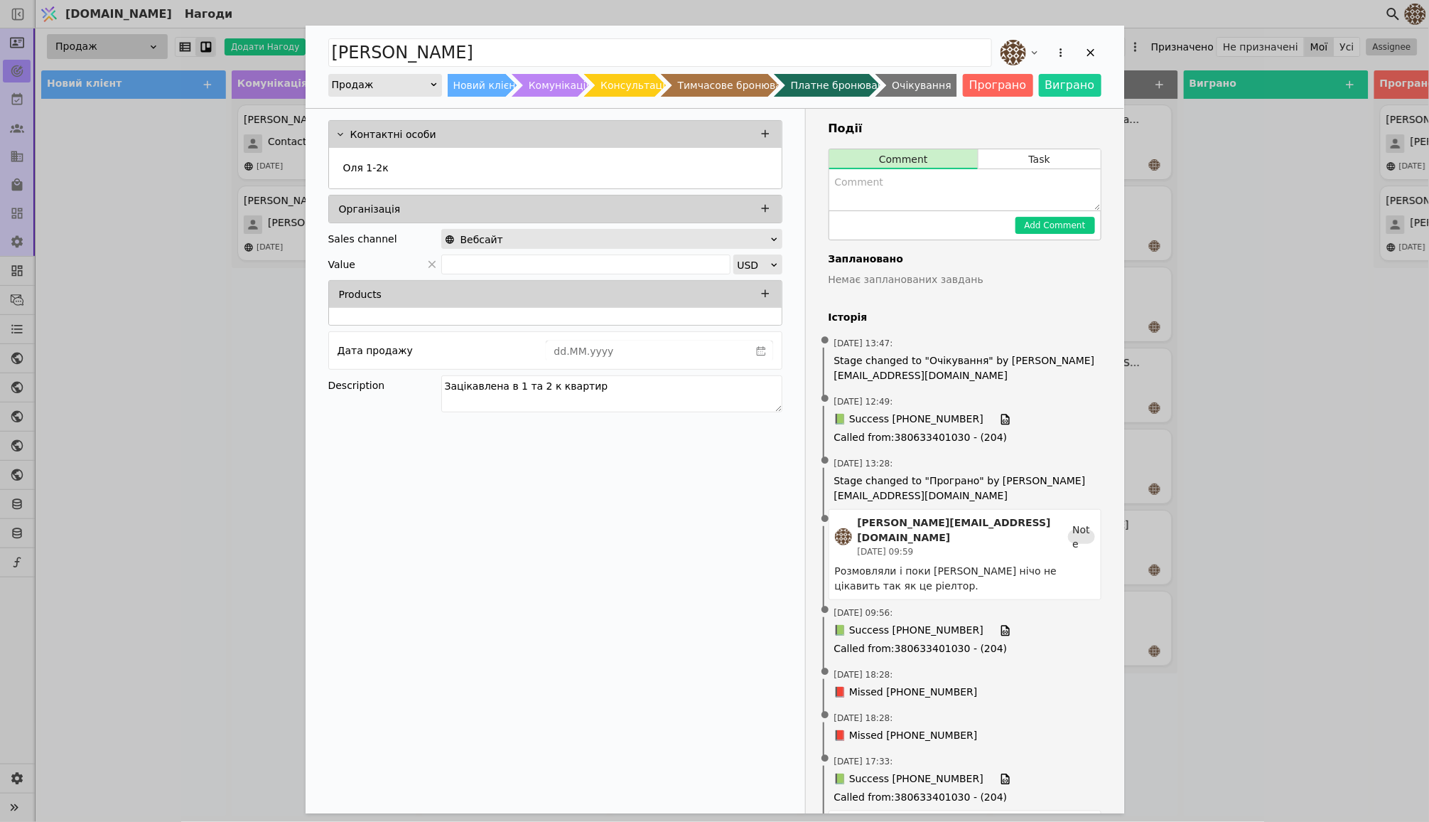
click at [950, 200] on textarea "Add Opportunity" at bounding box center [964, 189] width 271 height 41
type textarea "о"
type textarea "[PERSON_NAME] в роздумах, очікуємо на прийняття рішення тому відправи у вкладку…"
click at [1063, 220] on button "Add Comment" at bounding box center [1056, 225] width 80 height 17
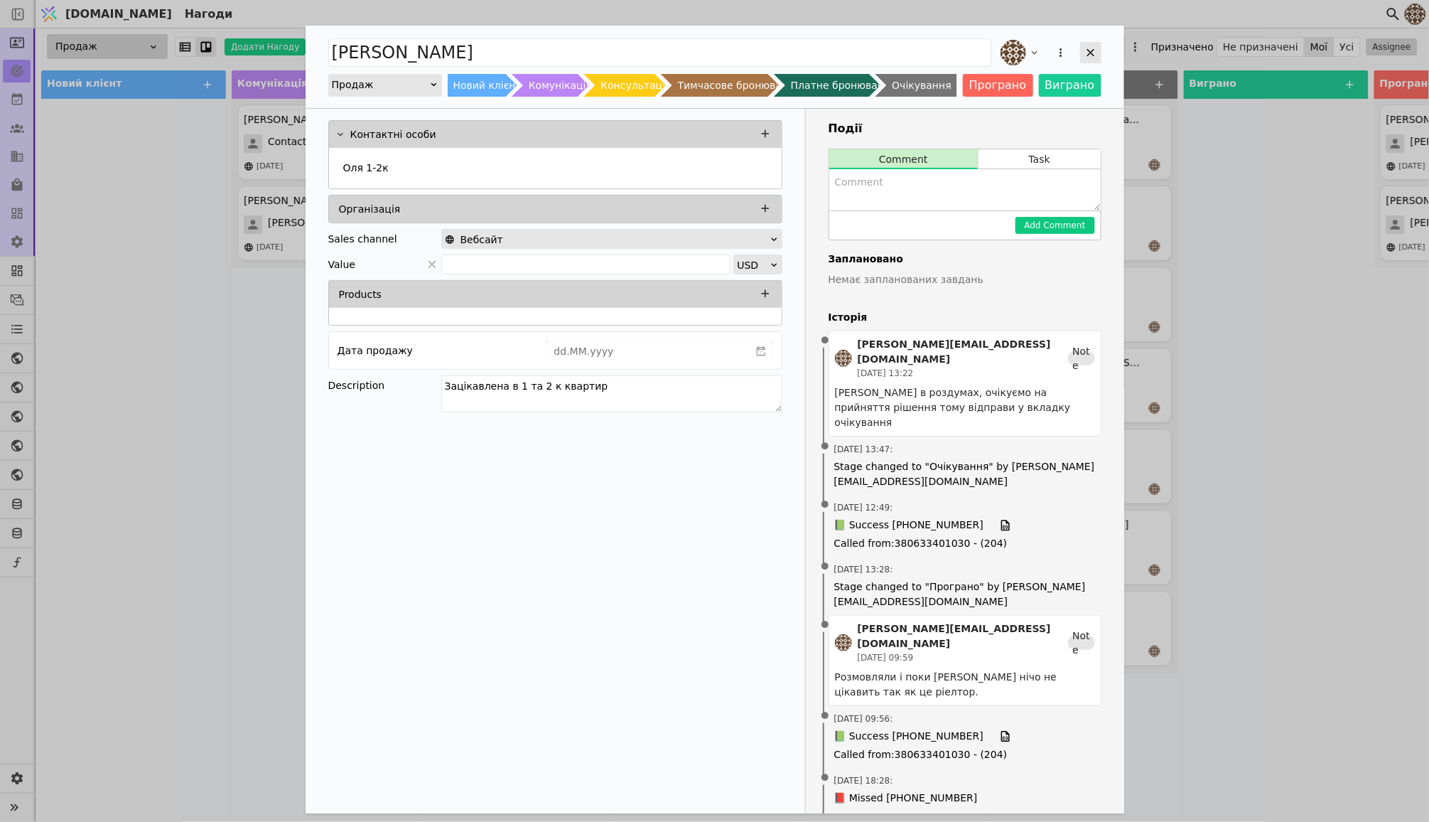
click at [1094, 46] on icon "Add Opportunity" at bounding box center [1091, 52] width 13 height 13
